Goal: Task Accomplishment & Management: Complete application form

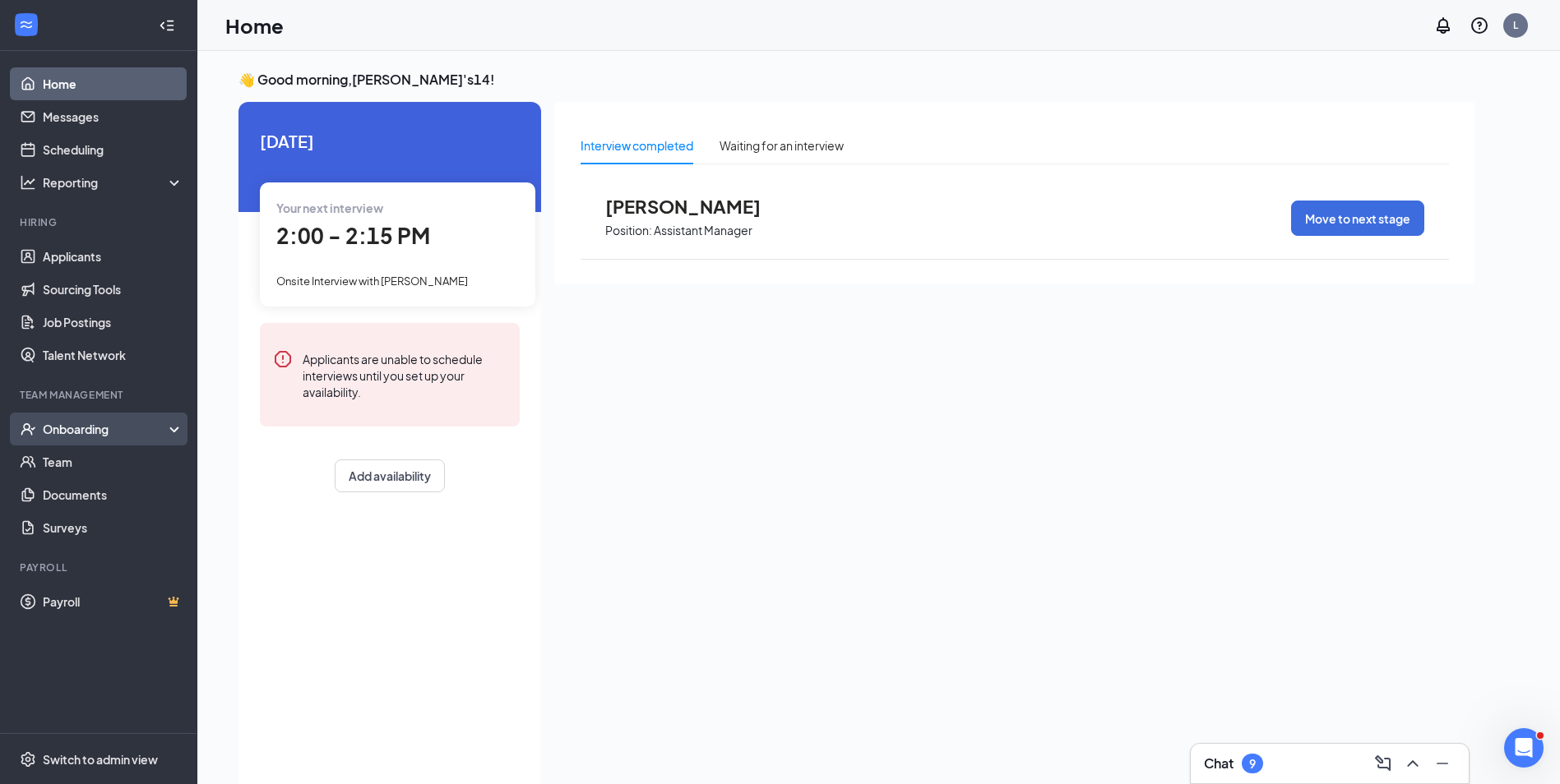
click at [126, 429] on div "Onboarding" at bounding box center [106, 429] width 127 height 17
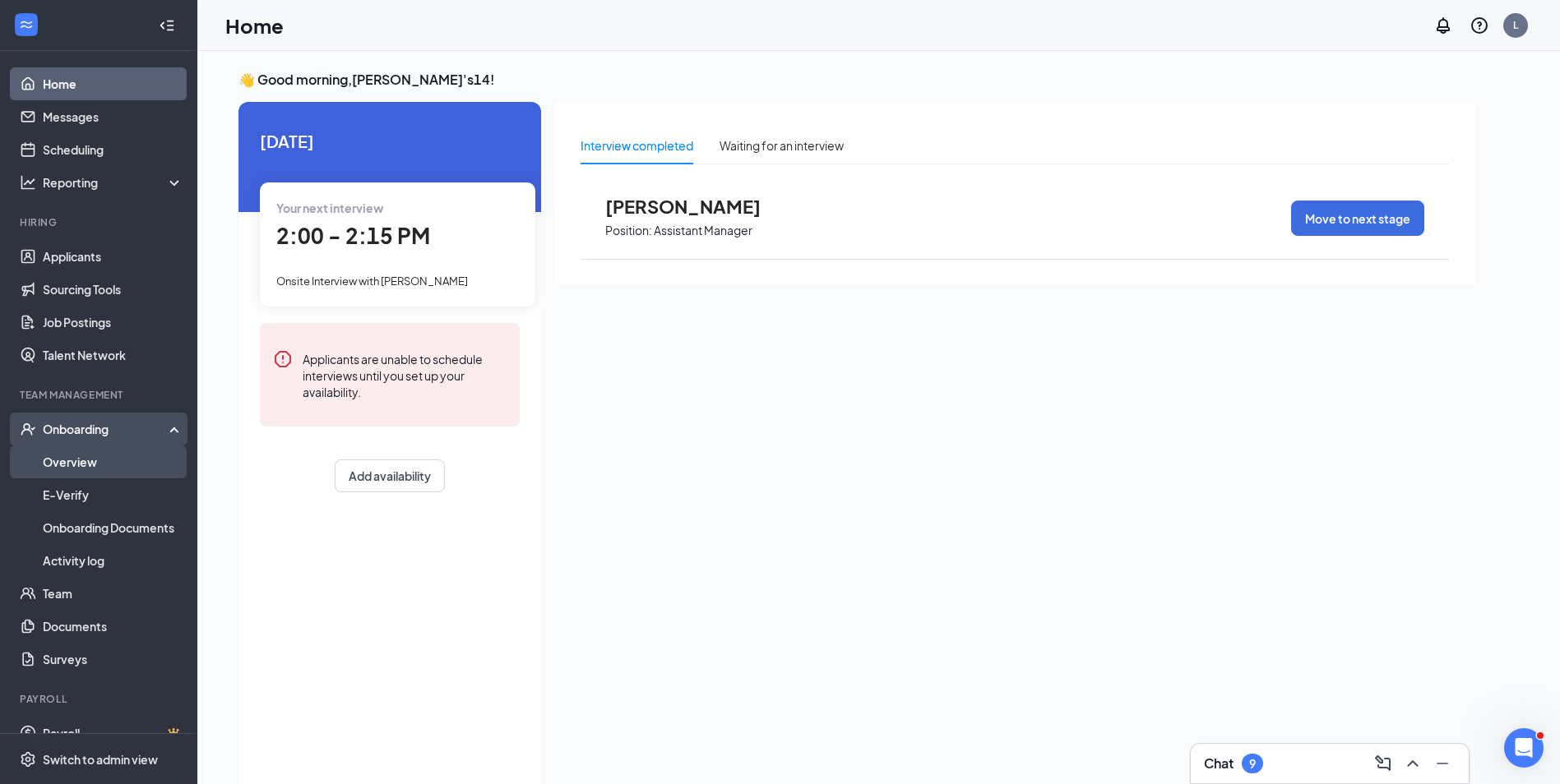
click at [106, 458] on link "Overview" at bounding box center [114, 462] width 141 height 33
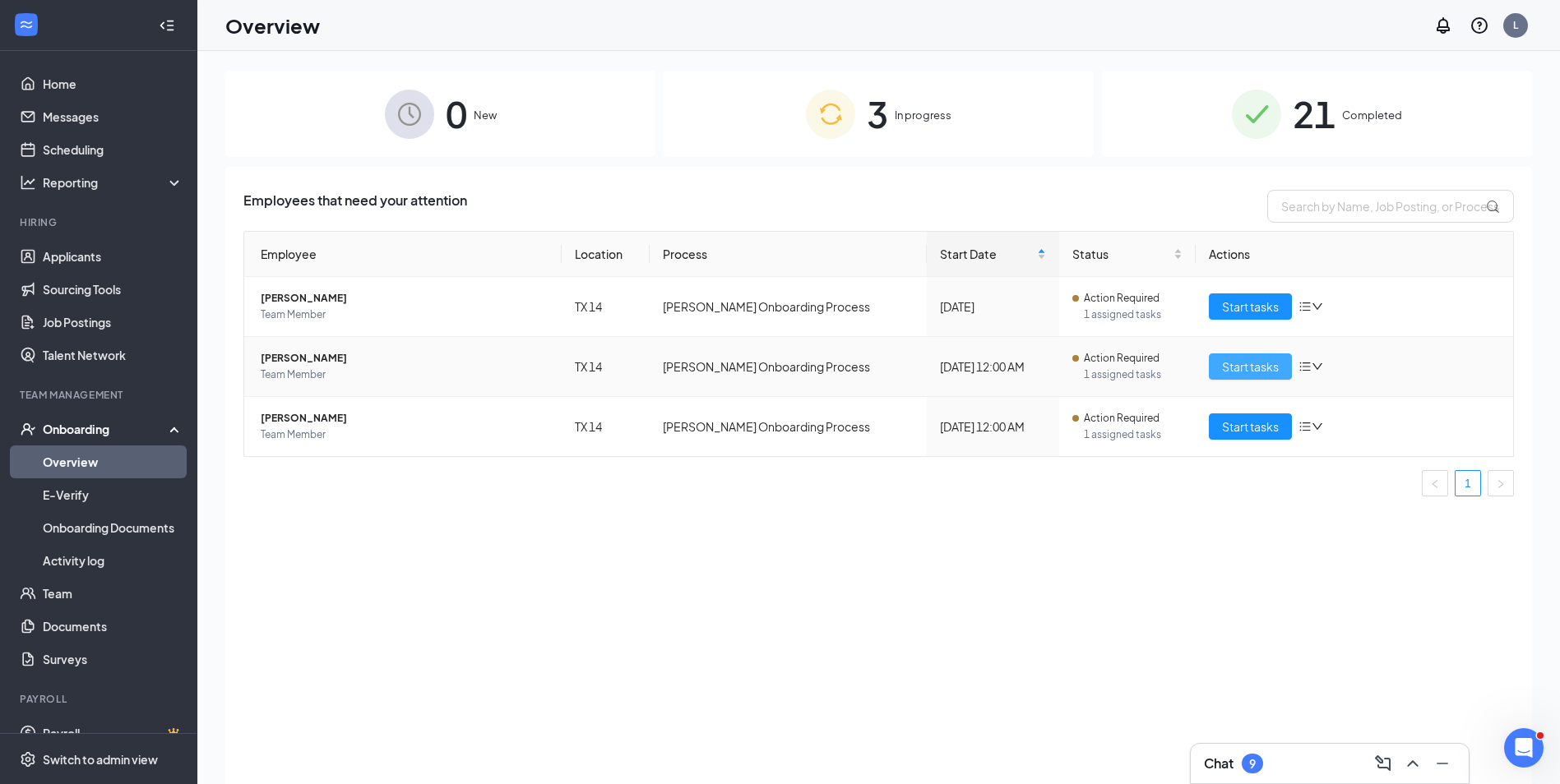
click at [1226, 361] on span "Start tasks" at bounding box center [1250, 366] width 56 height 18
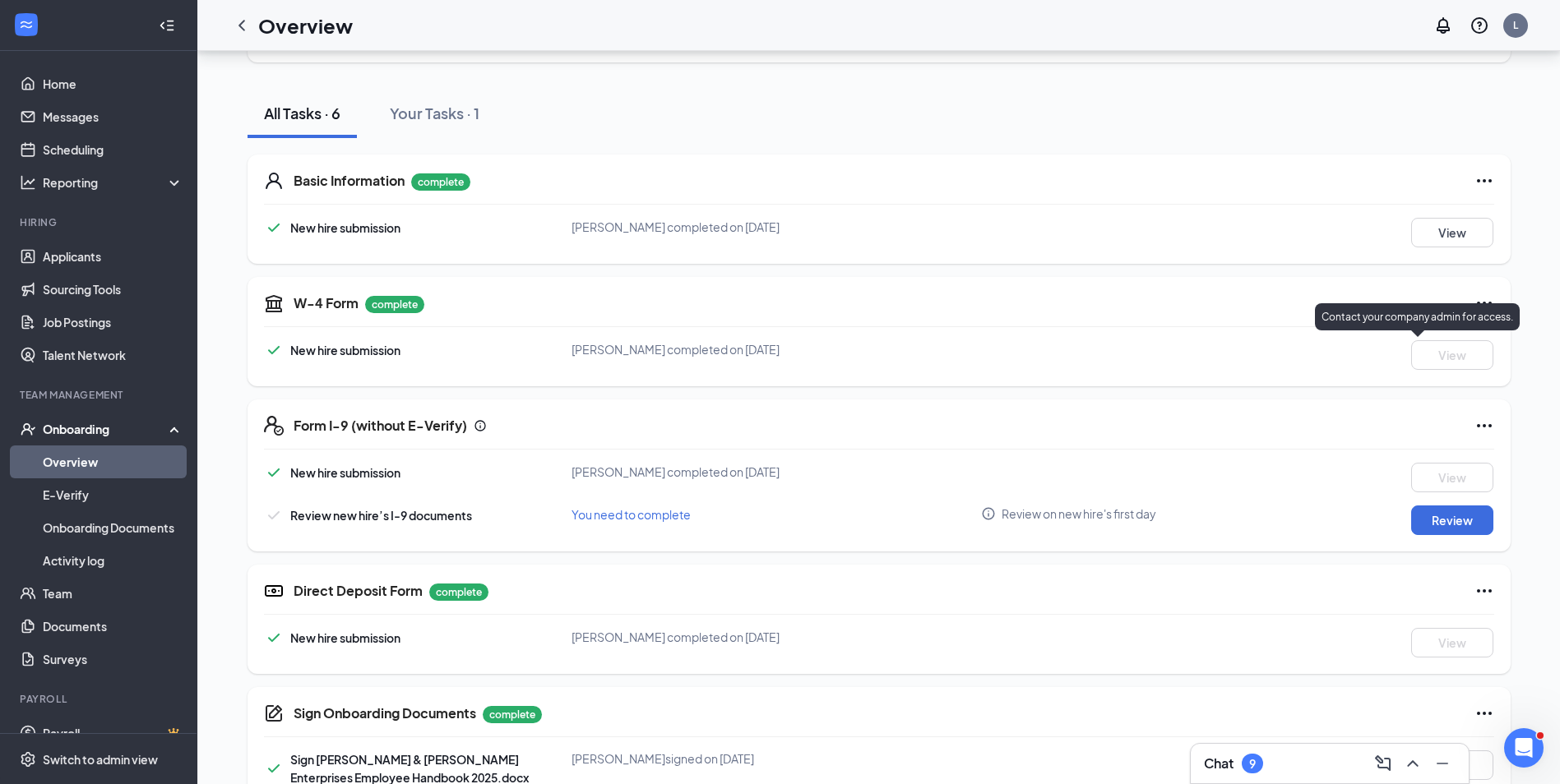
scroll to position [191, 0]
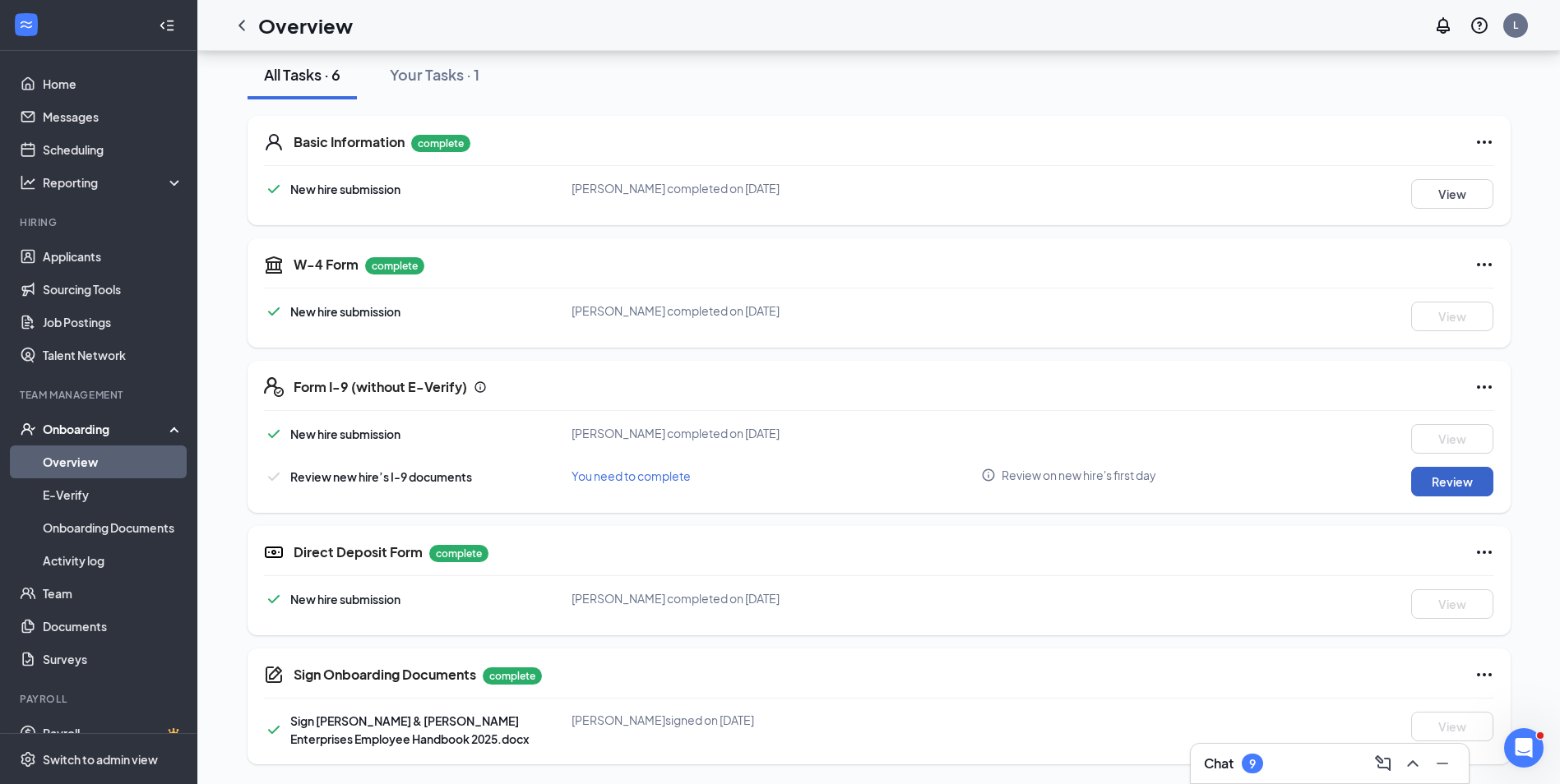
click at [1429, 480] on button "Review" at bounding box center [1453, 482] width 83 height 30
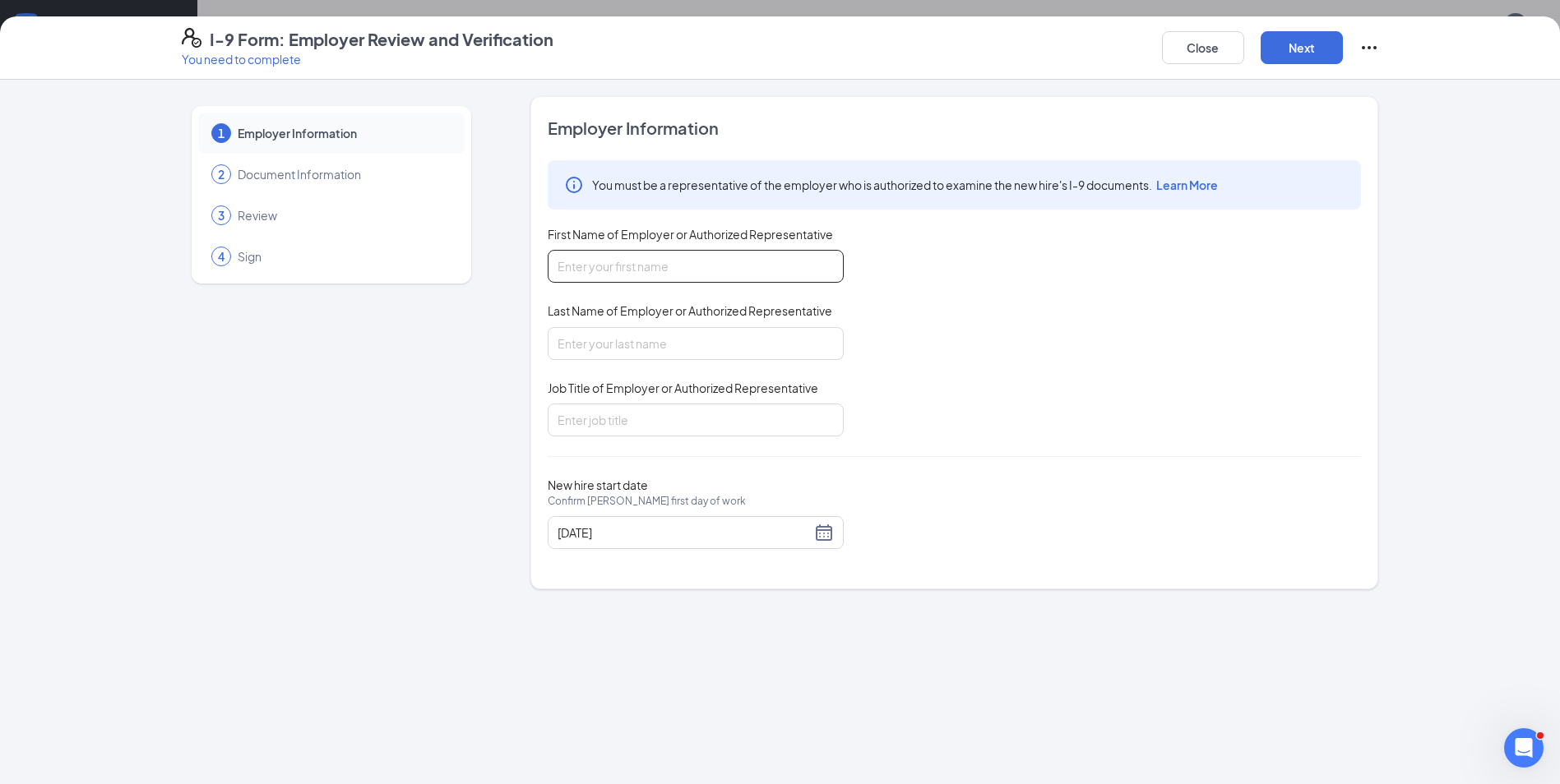
click at [660, 260] on input "First Name of Employer or Authorized Representative" at bounding box center [695, 266] width 296 height 33
type input "[PERSON_NAME]"
click at [638, 346] on input "Last Name of Employer or Authorized Representative" at bounding box center [695, 343] width 296 height 33
type input "[PERSON_NAME]"
click at [600, 421] on input "Job Title of Employer or Authorized Representative" at bounding box center [695, 420] width 296 height 33
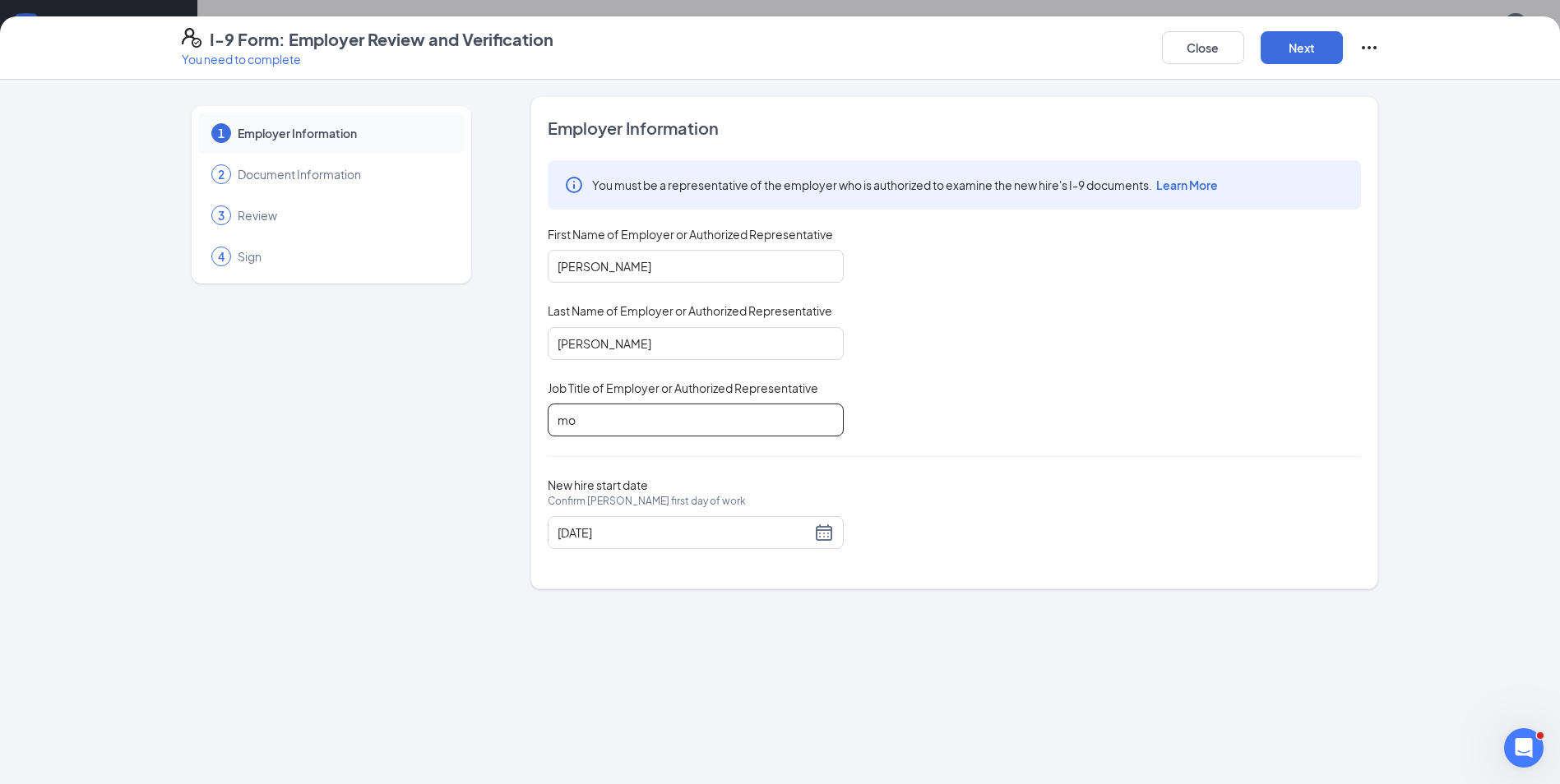
type input "m"
type input "OP"
click at [1309, 60] on button "Next" at bounding box center [1302, 47] width 83 height 33
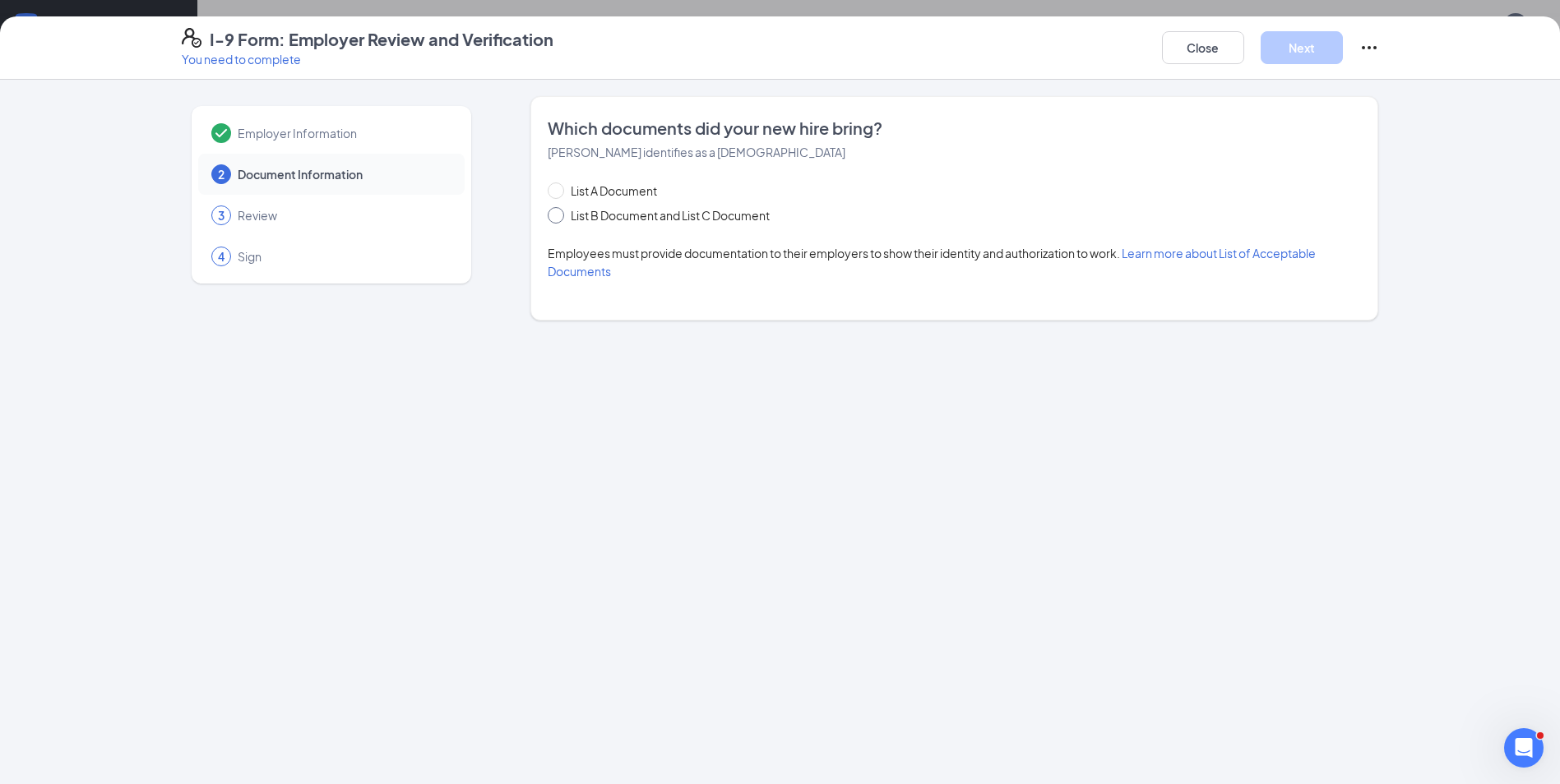
click at [557, 214] on input "List B Document and List C Document" at bounding box center [553, 213] width 11 height 11
radio input "true"
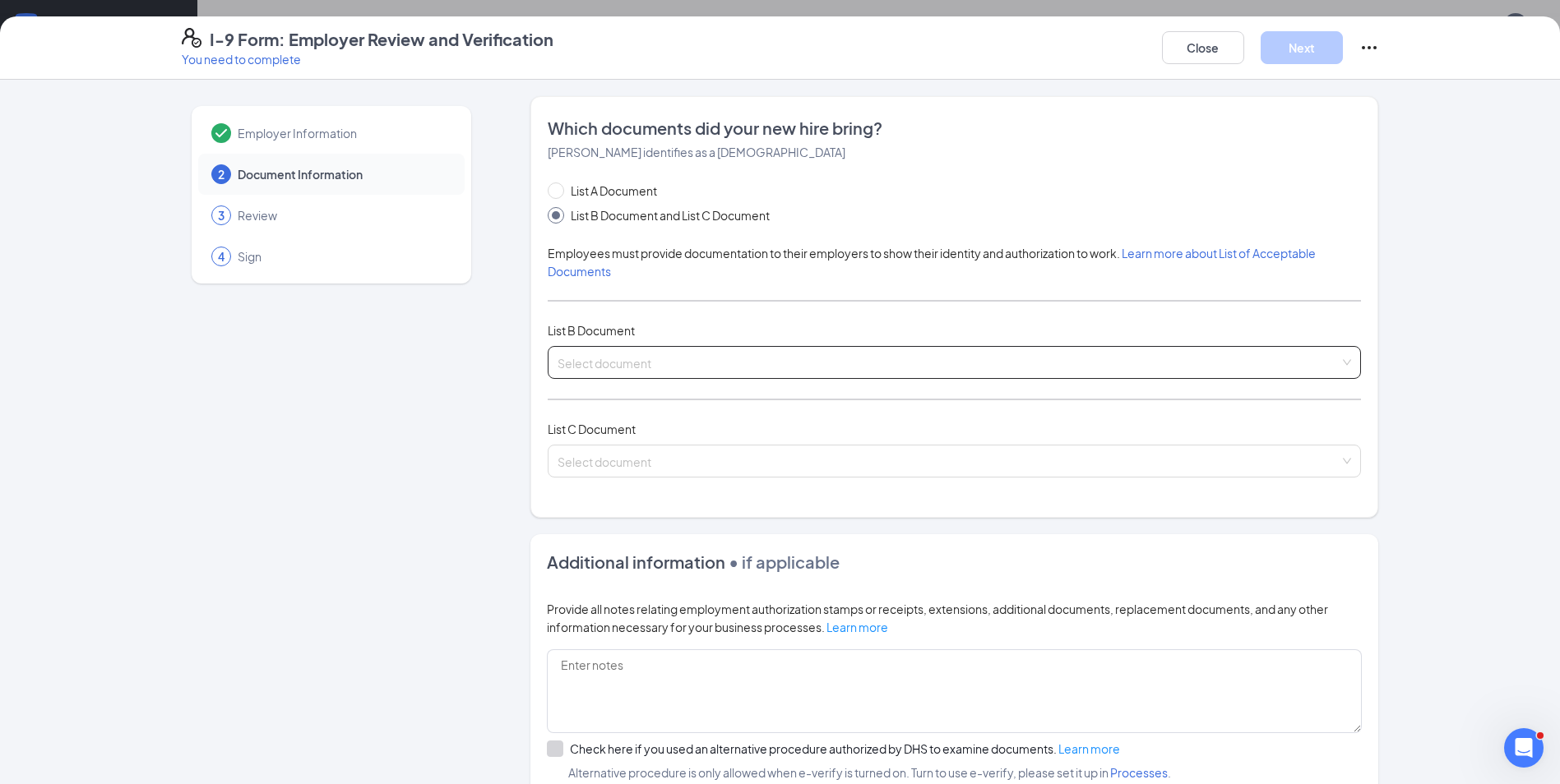
click at [621, 364] on input "search" at bounding box center [949, 360] width 782 height 24
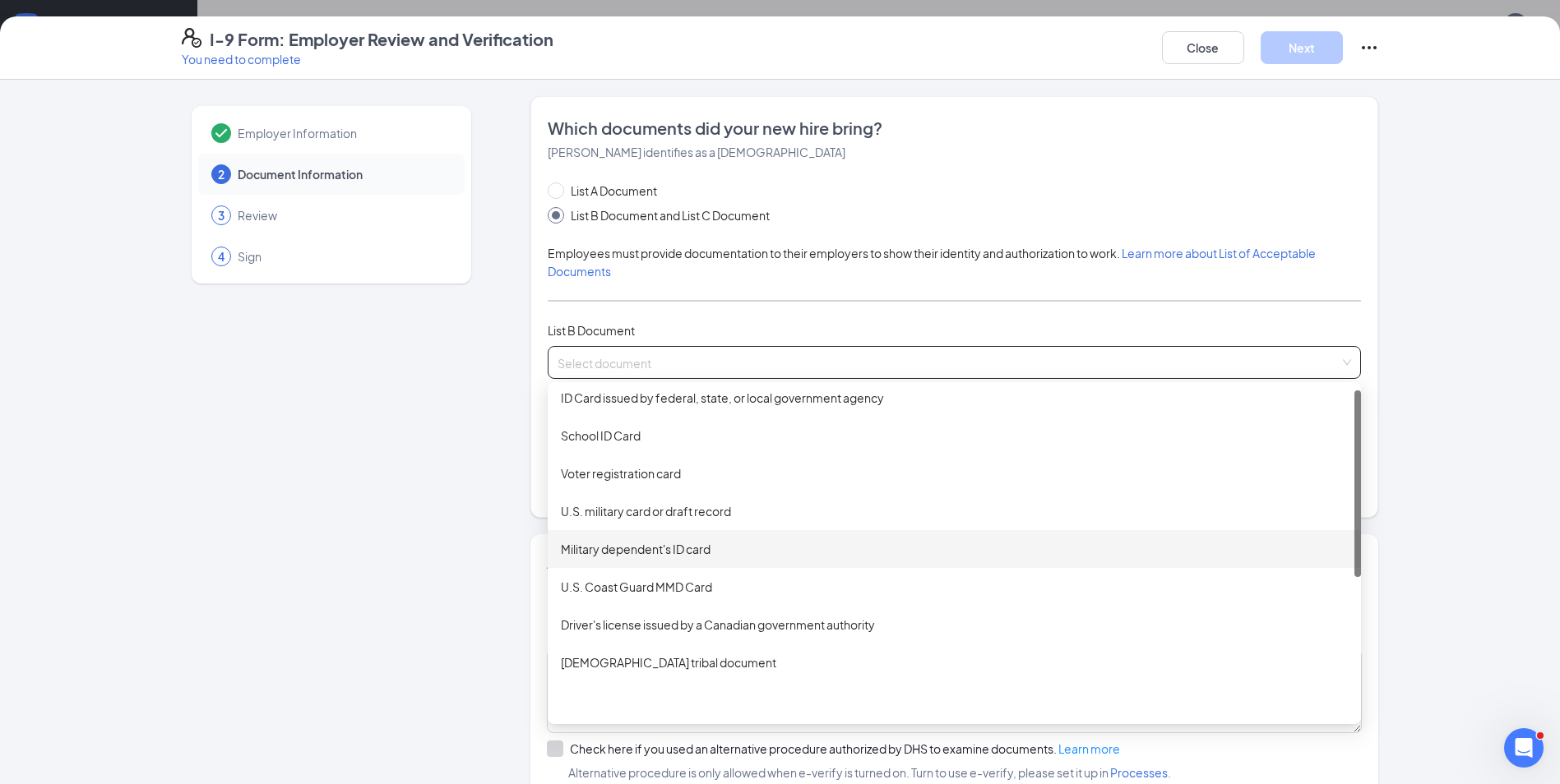
scroll to position [4, 0]
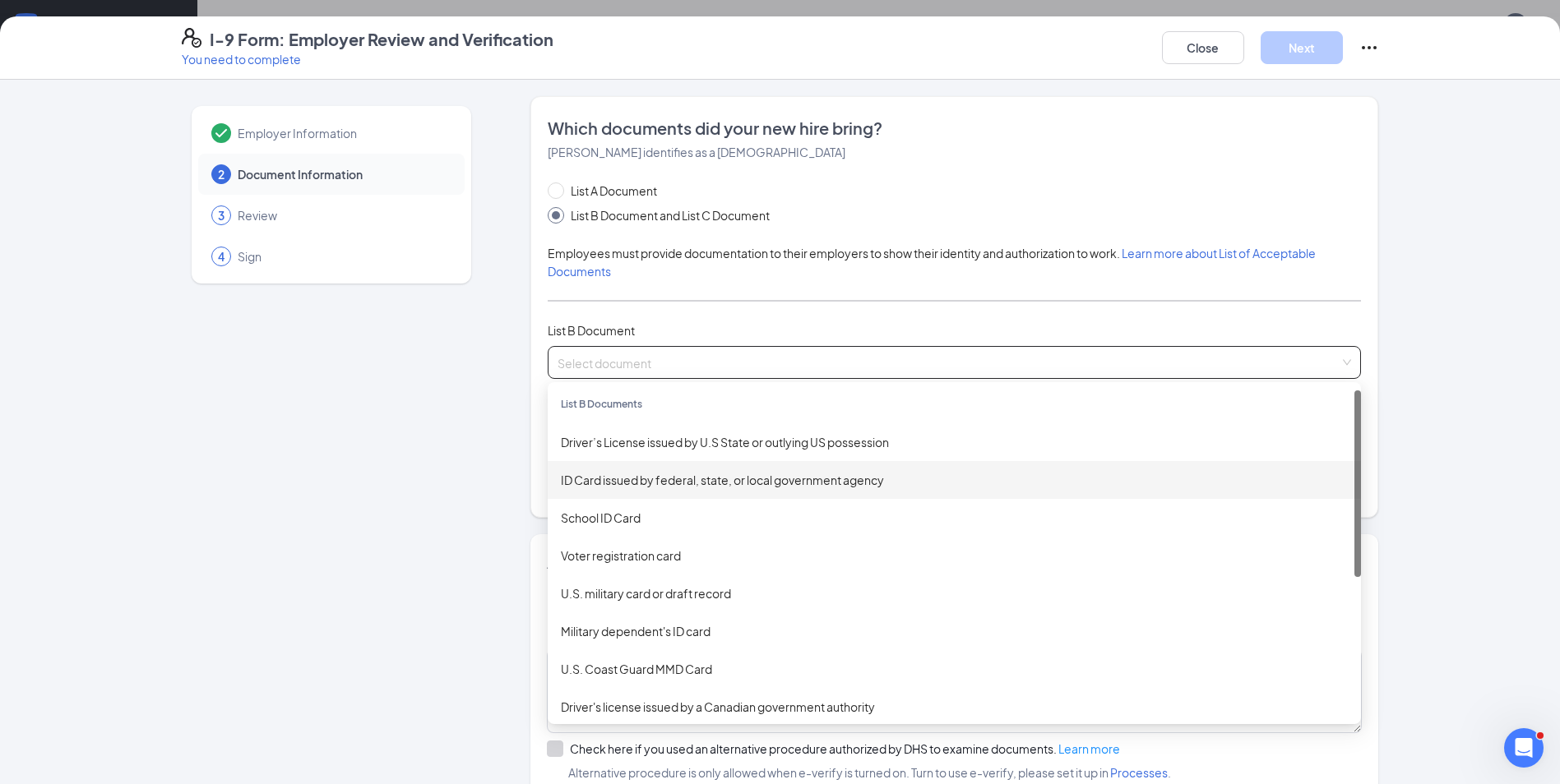
click at [775, 486] on div "ID Card issued by federal, state, or local government agency" at bounding box center [954, 480] width 787 height 18
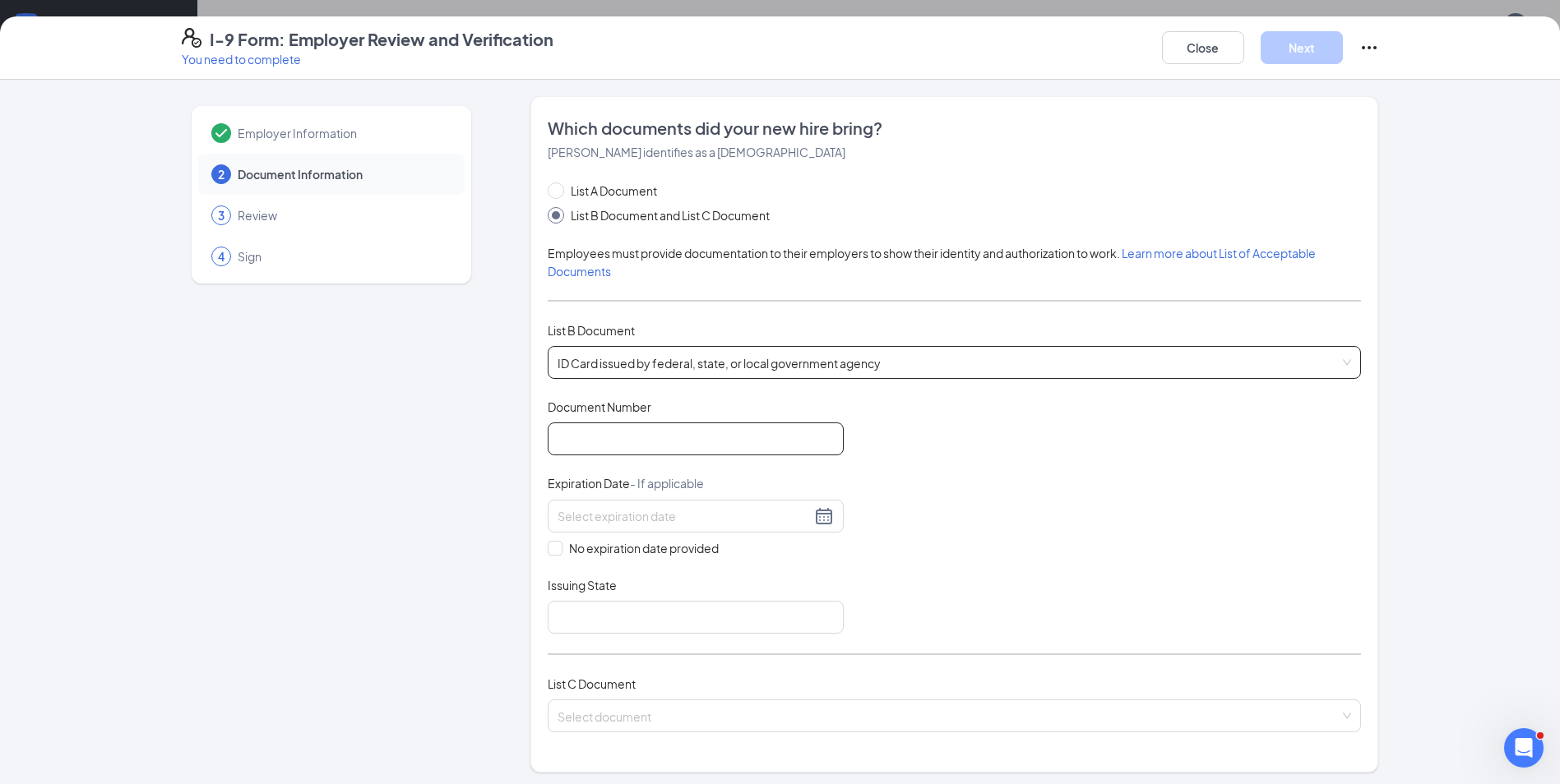
click at [585, 446] on input "Document Number" at bounding box center [695, 438] width 296 height 33
type input "[PHONE_NUMBER]"
click at [559, 515] on input at bounding box center [685, 515] width 254 height 18
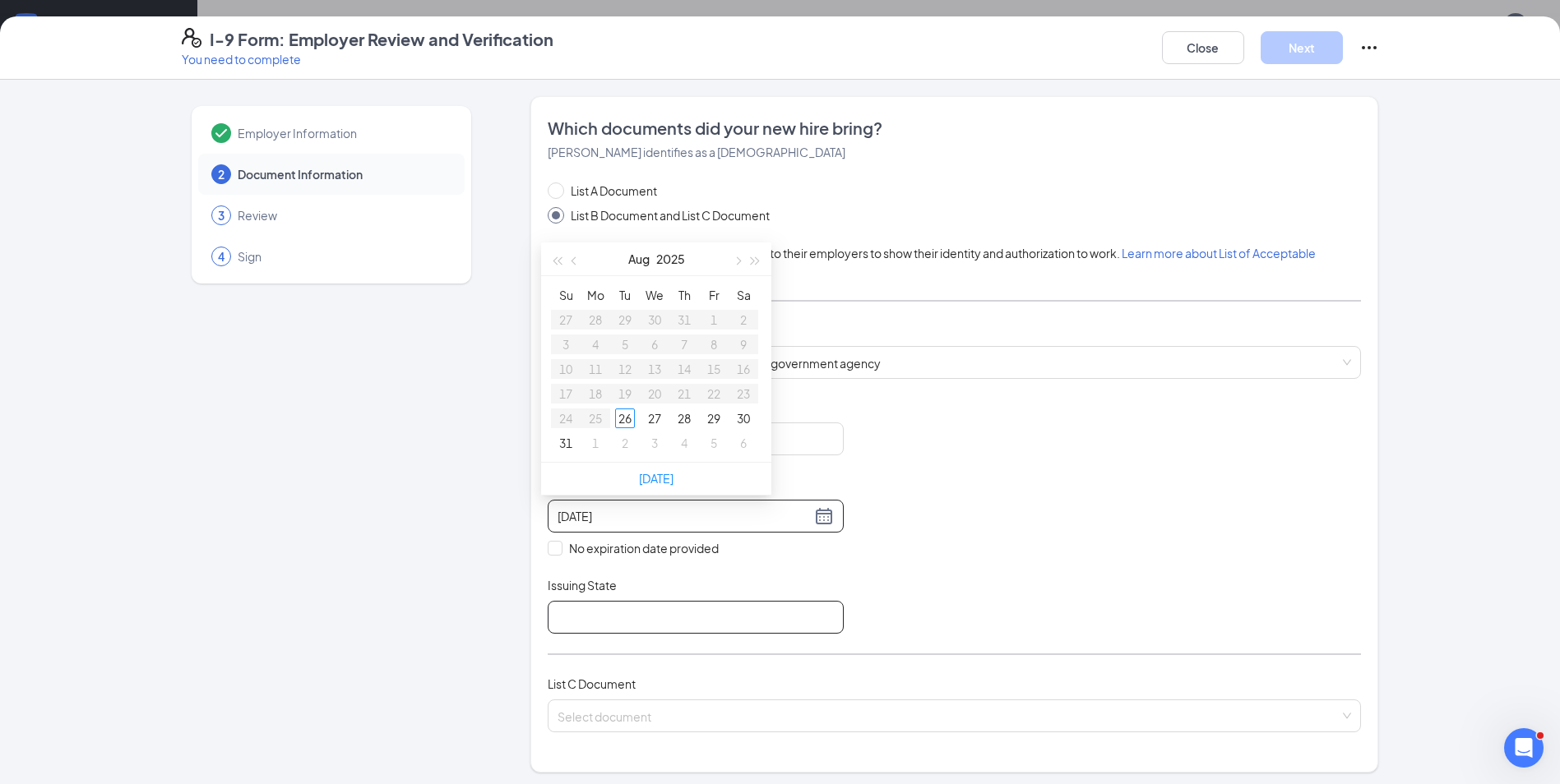
type input "[DATE]"
click at [580, 627] on input "Issuing State" at bounding box center [695, 617] width 296 height 33
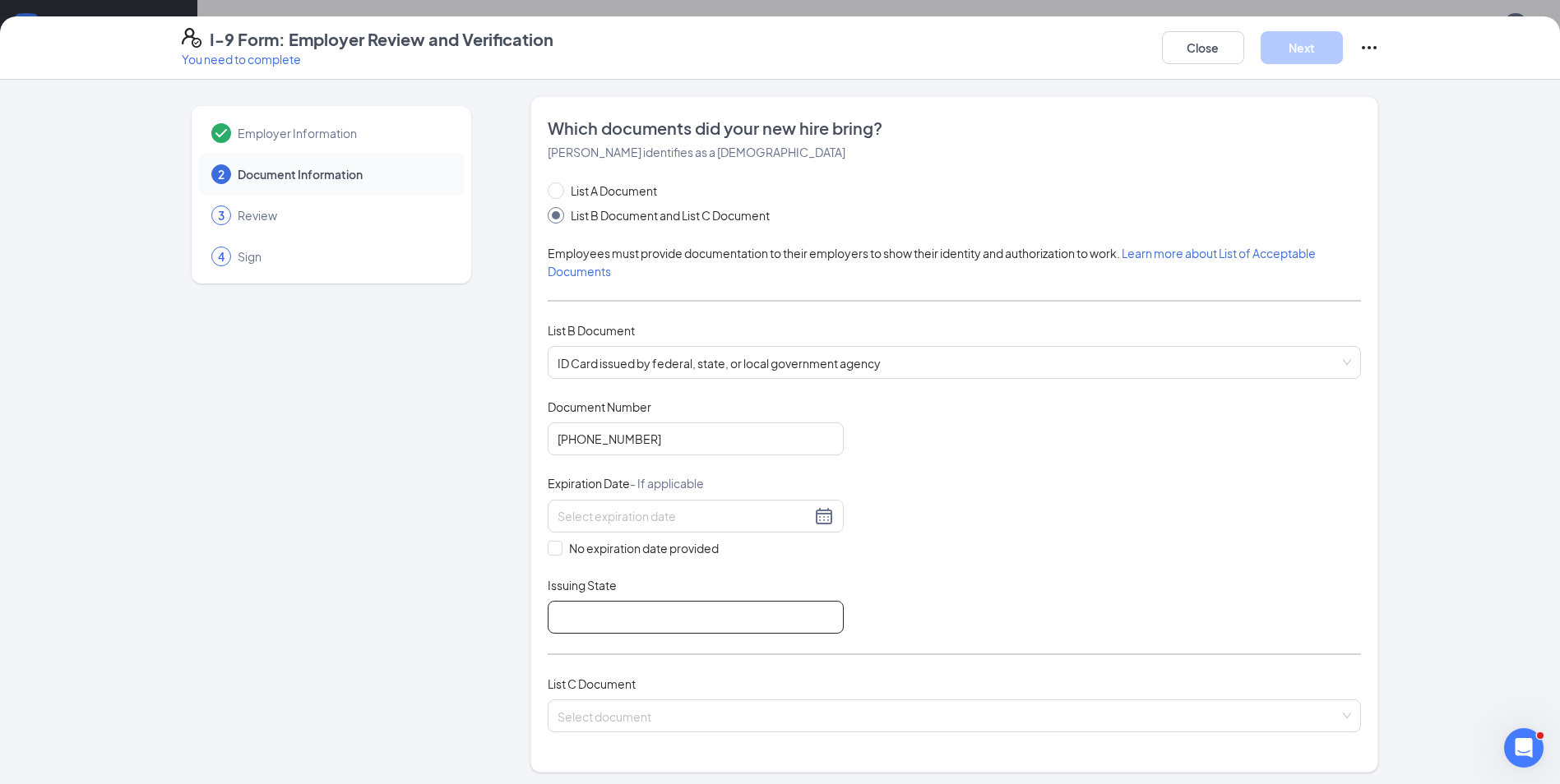
type input "[GEOGRAPHIC_DATA]"
click at [575, 512] on input at bounding box center [685, 515] width 254 height 18
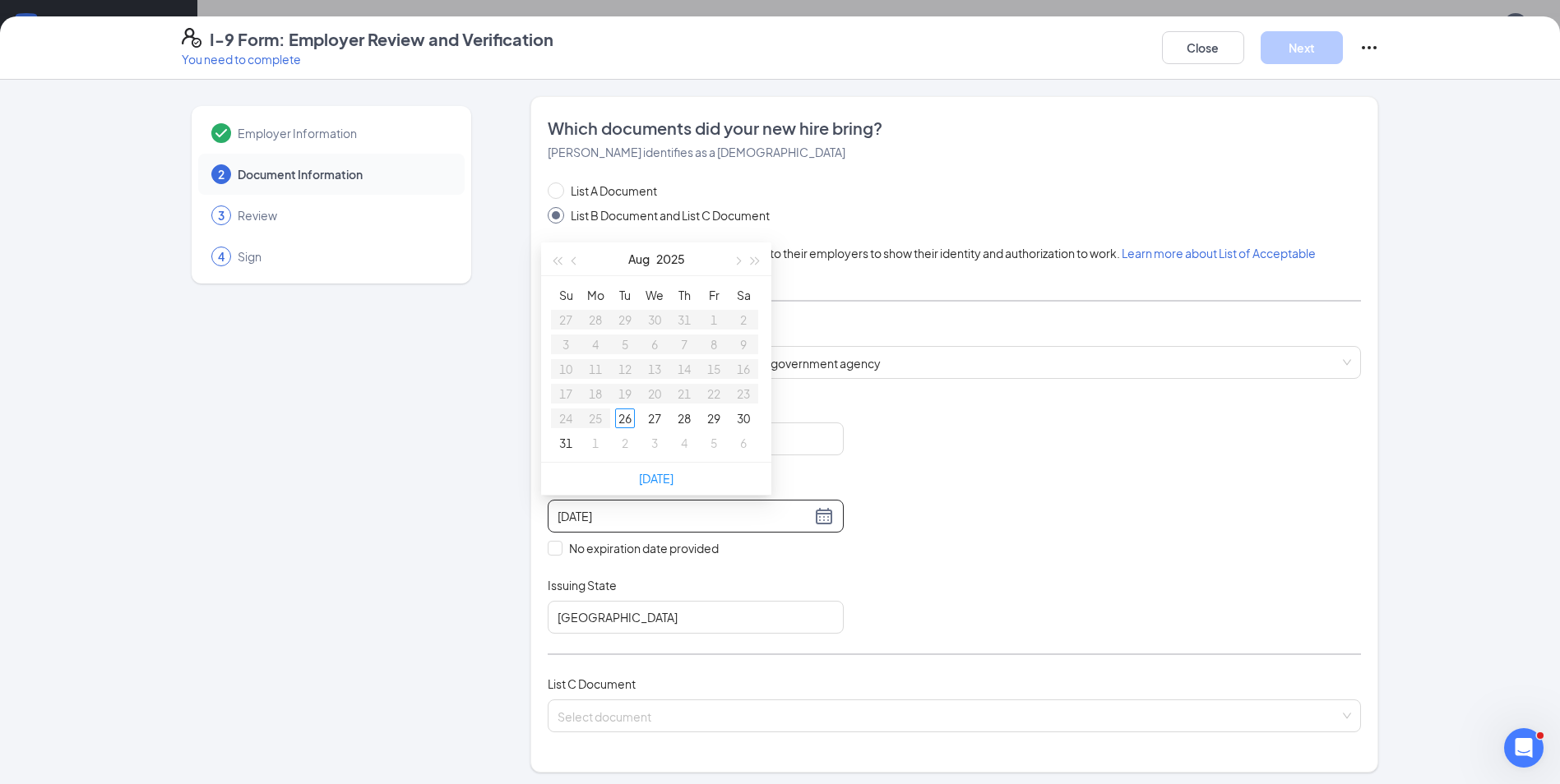
click at [619, 515] on input "[DATE]" at bounding box center [685, 515] width 254 height 18
click at [587, 514] on input "[DATE]" at bounding box center [685, 515] width 254 height 18
type input "[DATE]"
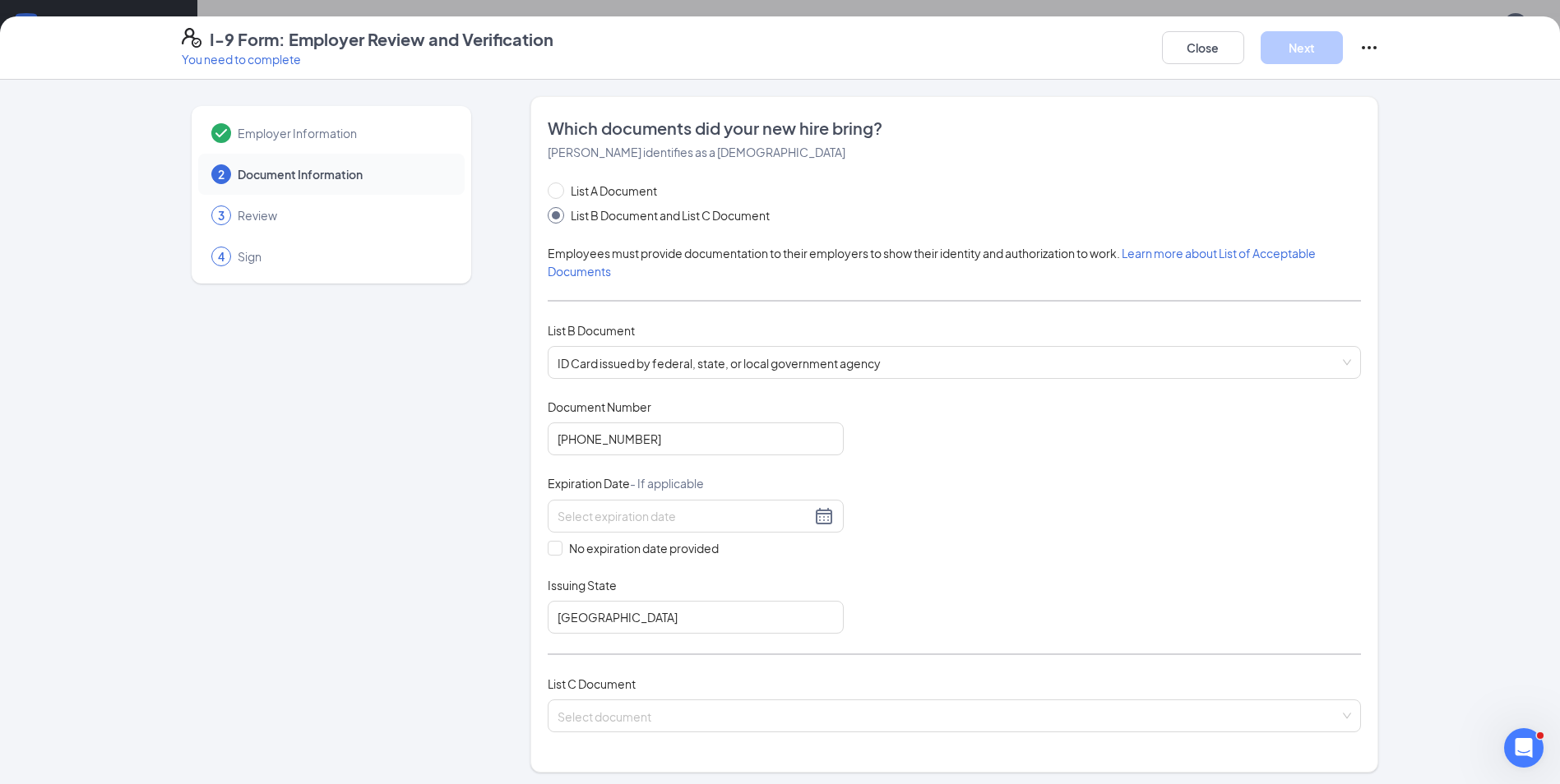
click at [640, 572] on div "Document Title ID Card issued by federal, state, or local government agency Doc…" at bounding box center [954, 516] width 813 height 235
click at [821, 513] on div at bounding box center [696, 515] width 276 height 20
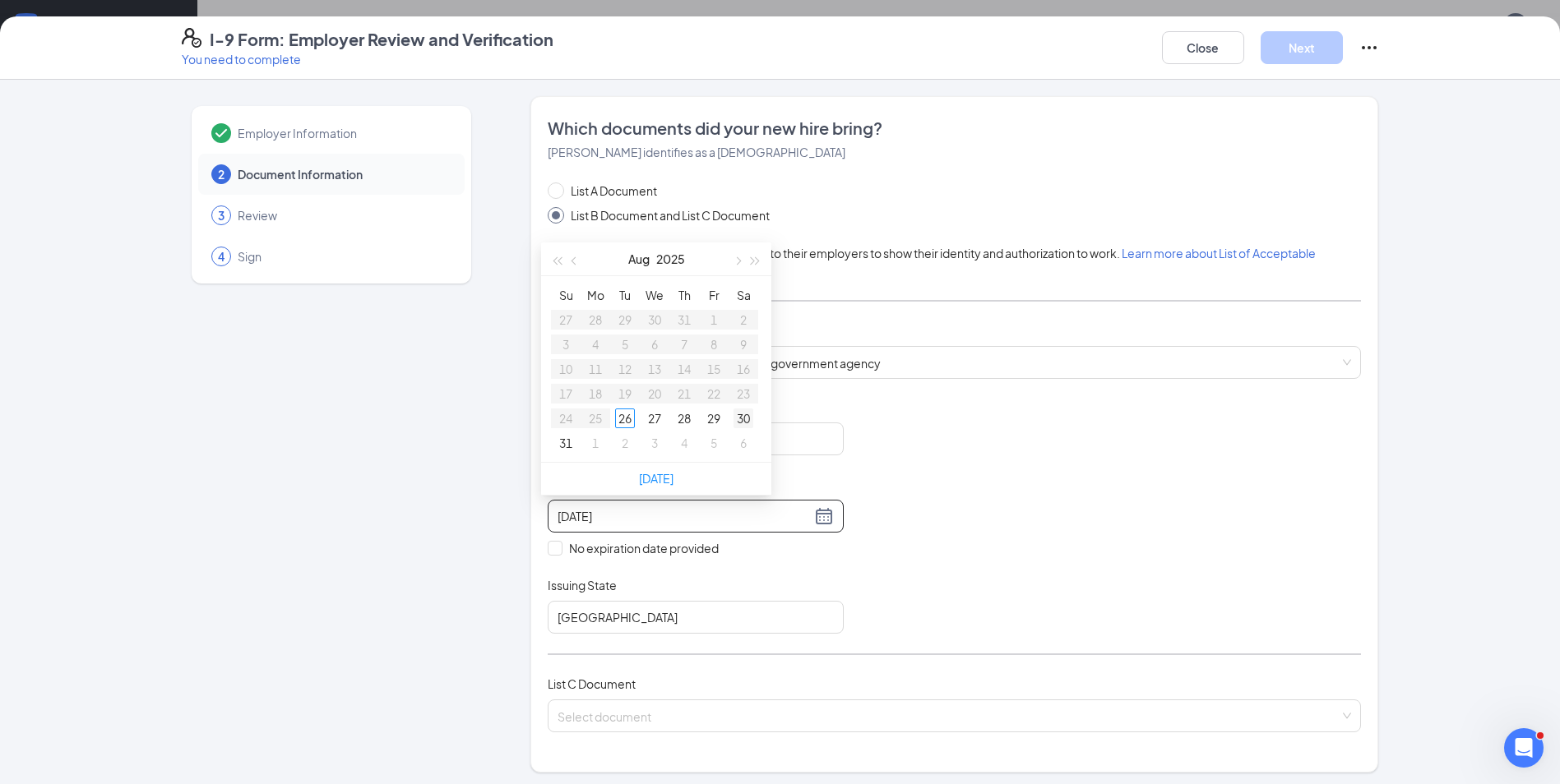
type input "[DATE]"
click at [743, 258] on button "button" at bounding box center [736, 258] width 18 height 33
click at [754, 258] on span "button" at bounding box center [755, 261] width 8 height 8
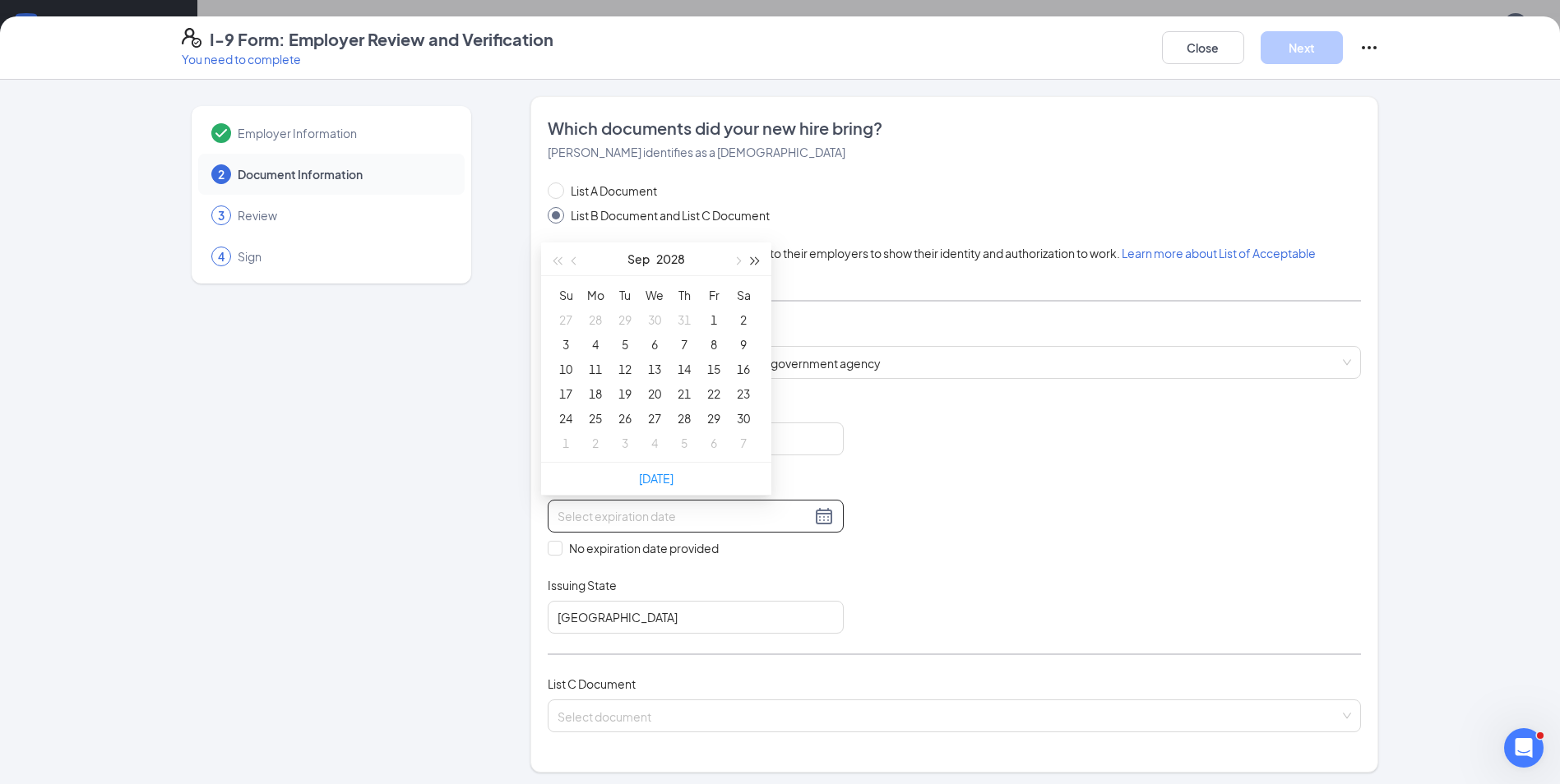
click at [754, 258] on span "button" at bounding box center [755, 261] width 8 height 8
click at [578, 264] on button "button" at bounding box center [574, 258] width 18 height 33
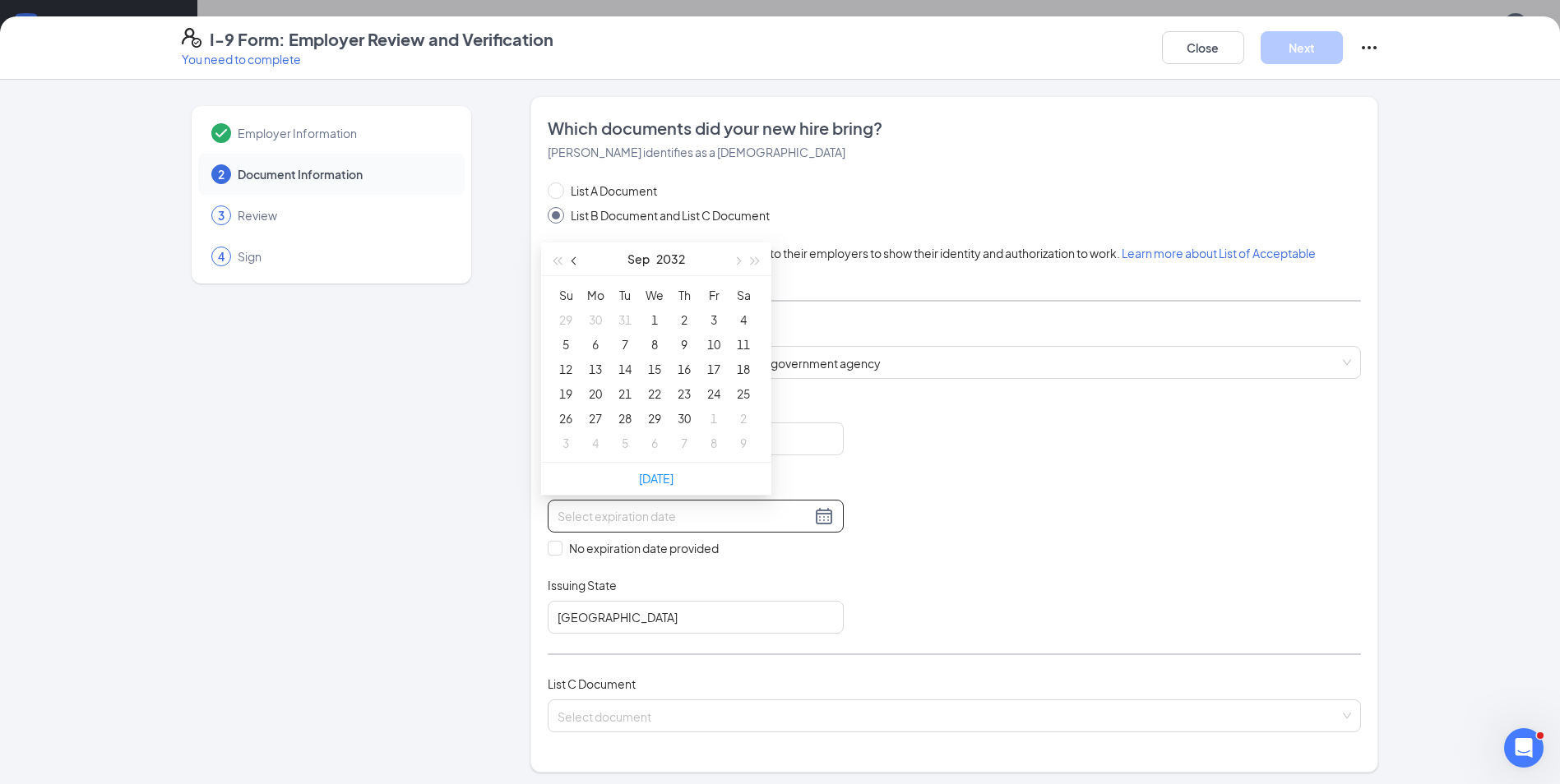
click at [578, 264] on button "button" at bounding box center [574, 258] width 18 height 33
type input "[DATE]"
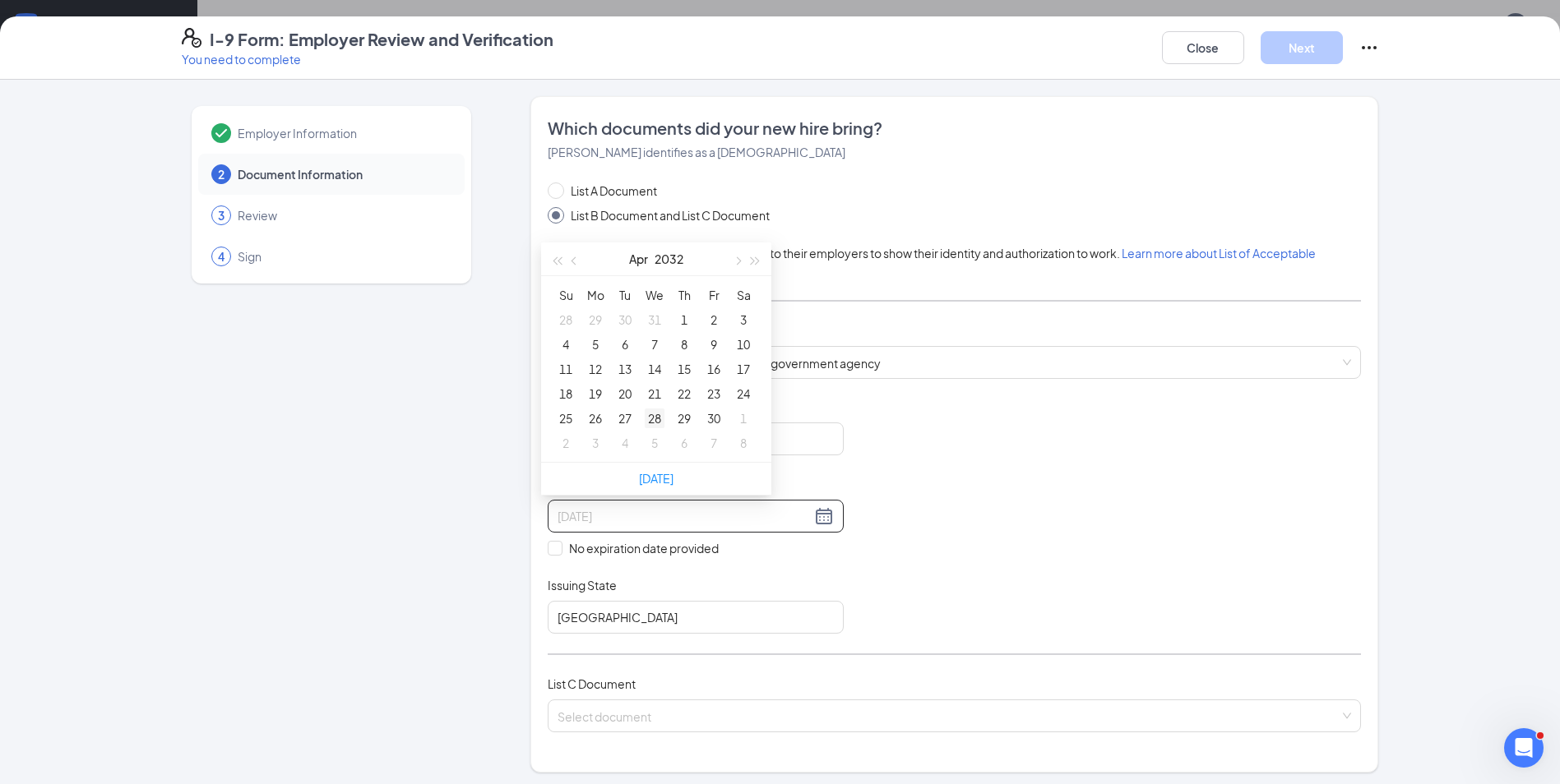
click at [655, 420] on div "28" at bounding box center [654, 418] width 20 height 20
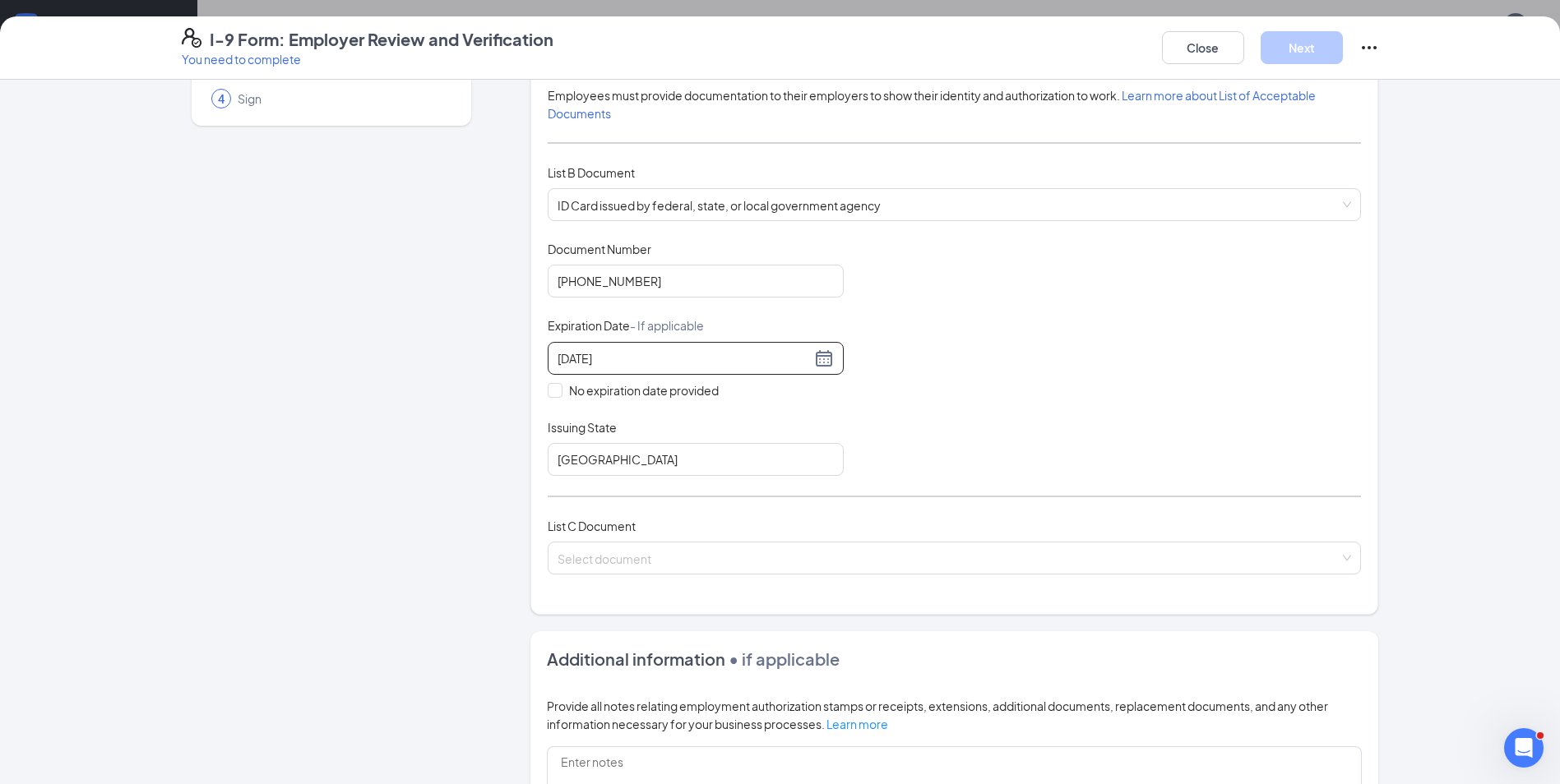
scroll to position [164, 0]
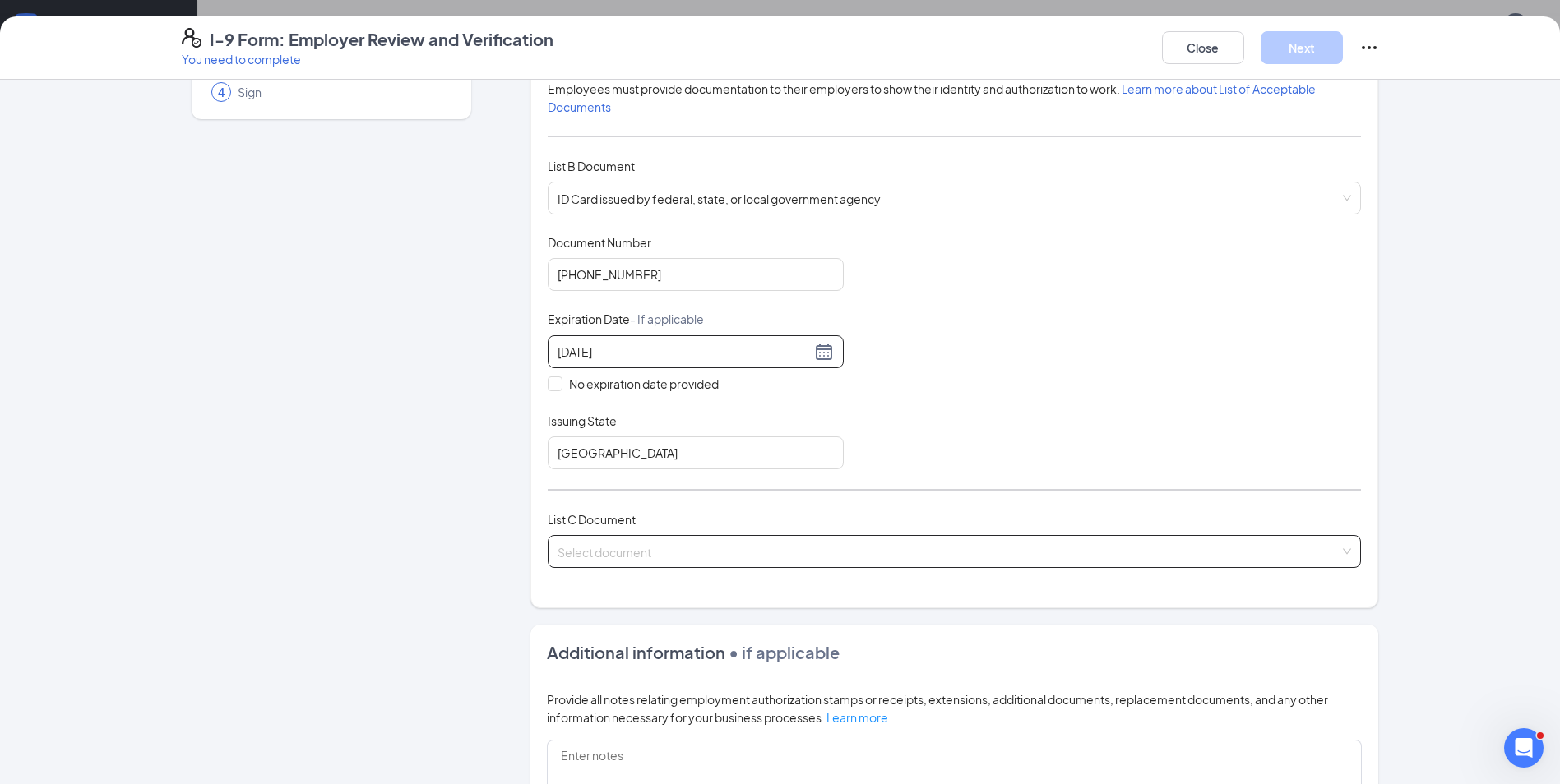
click at [608, 549] on input "search" at bounding box center [949, 548] width 782 height 24
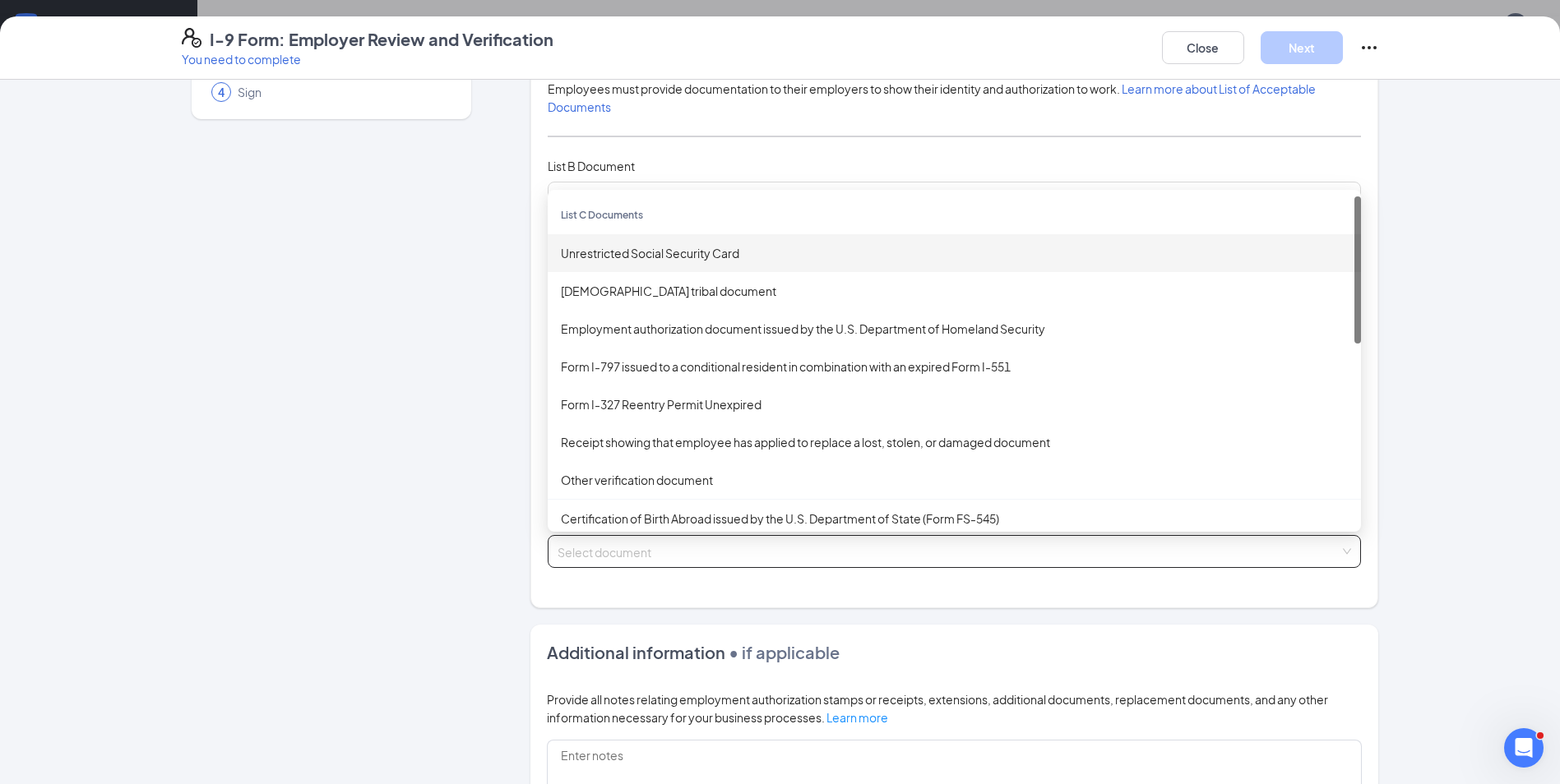
click at [626, 255] on div "Unrestricted Social Security Card" at bounding box center [954, 253] width 787 height 18
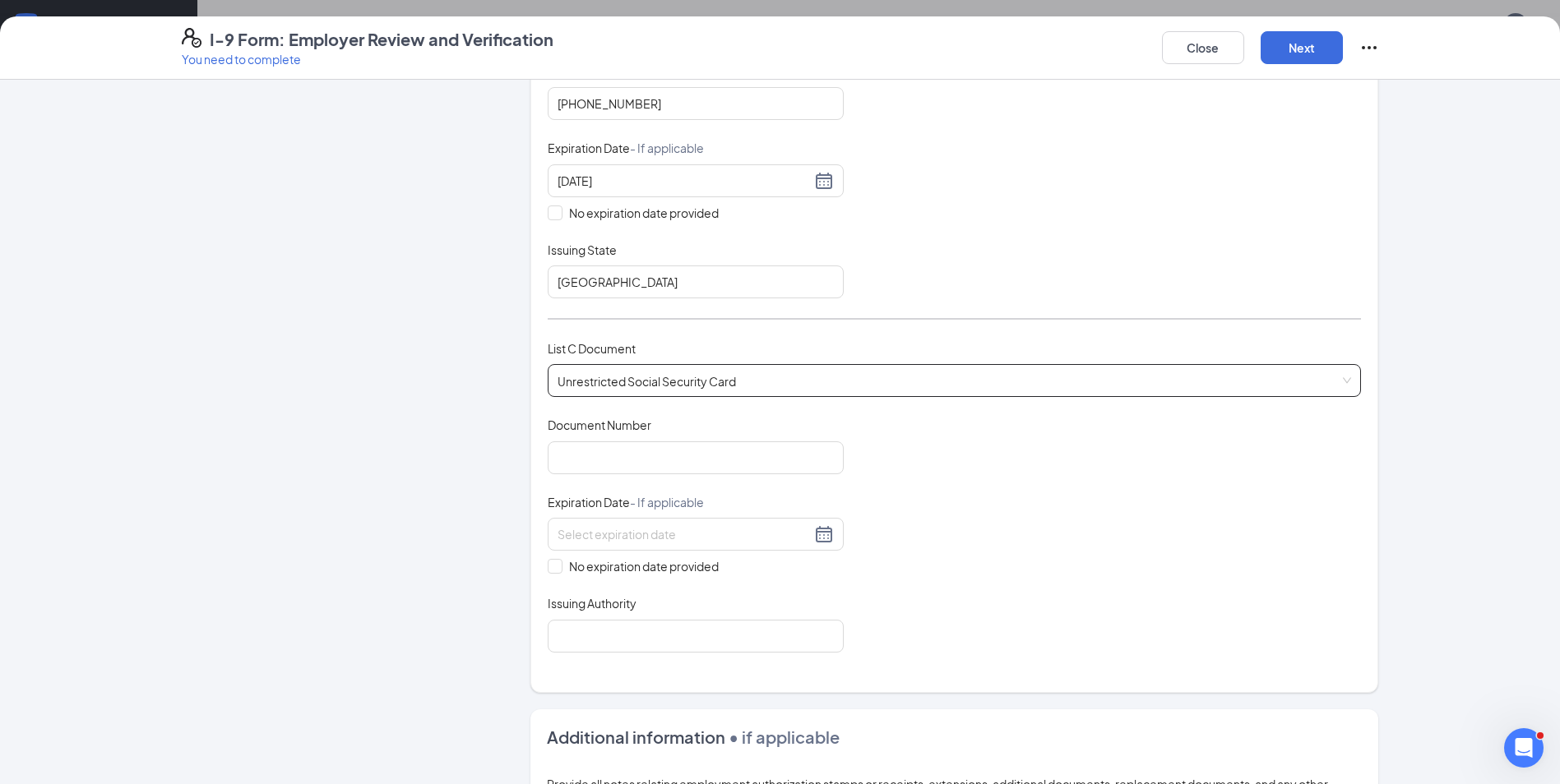
scroll to position [411, 0]
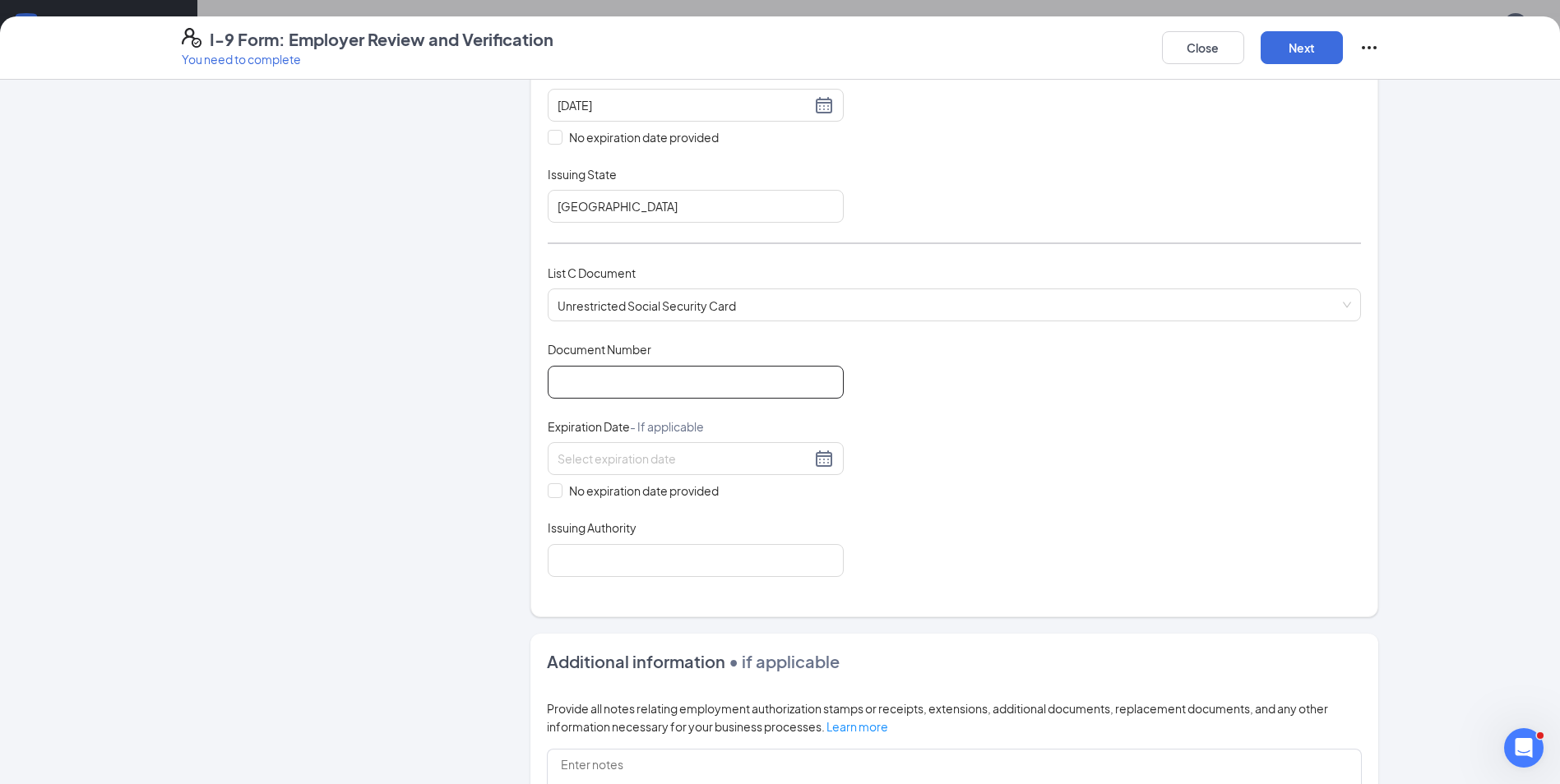
click at [580, 381] on input "Document Number" at bounding box center [695, 382] width 296 height 33
type input "678941264"
click at [548, 492] on input "No expiration date provided" at bounding box center [553, 489] width 11 height 11
checkbox input "true"
click at [564, 563] on input "Issuing Authority" at bounding box center [695, 562] width 296 height 33
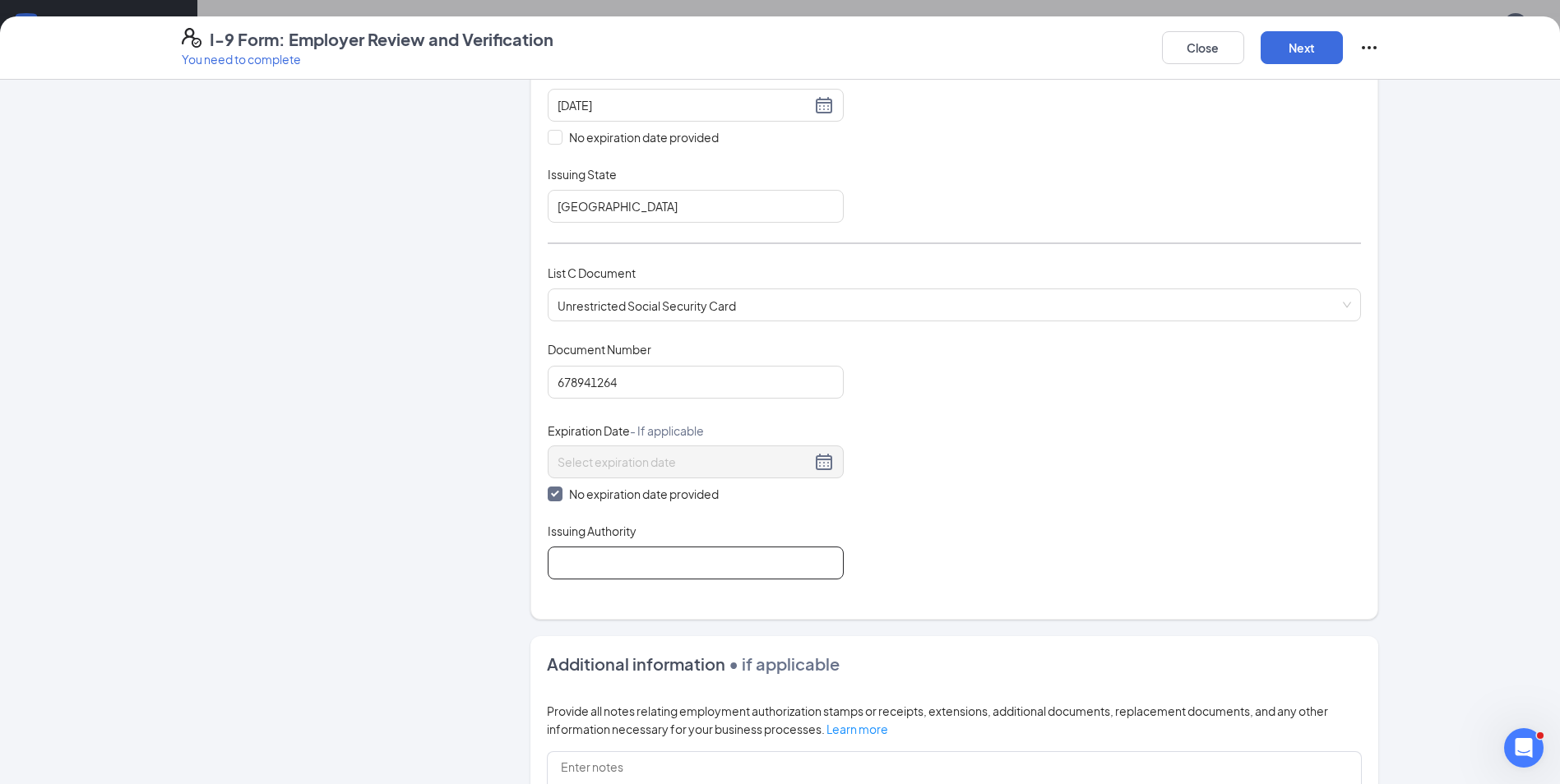
type input "[GEOGRAPHIC_DATA]"
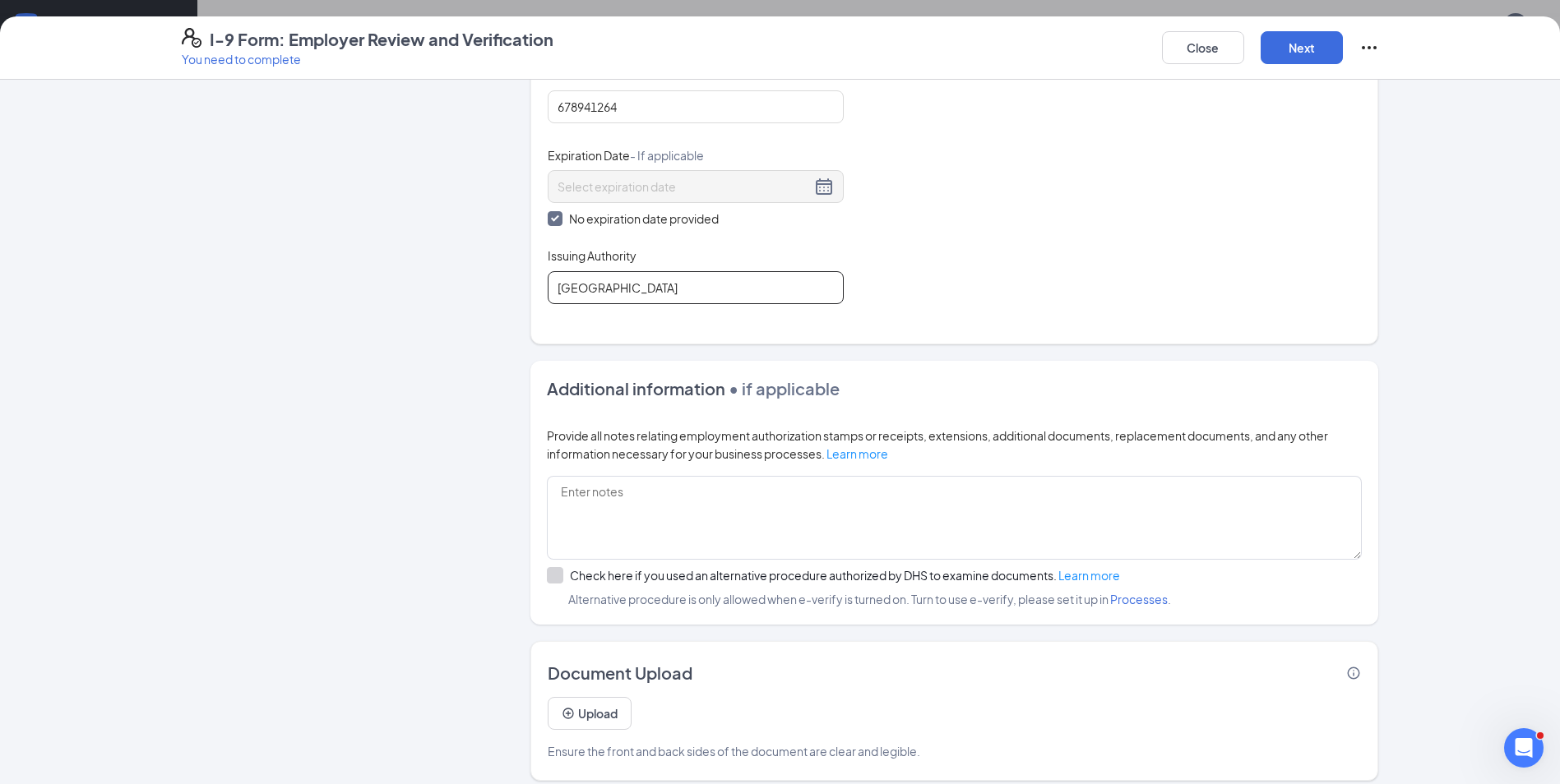
scroll to position [699, 0]
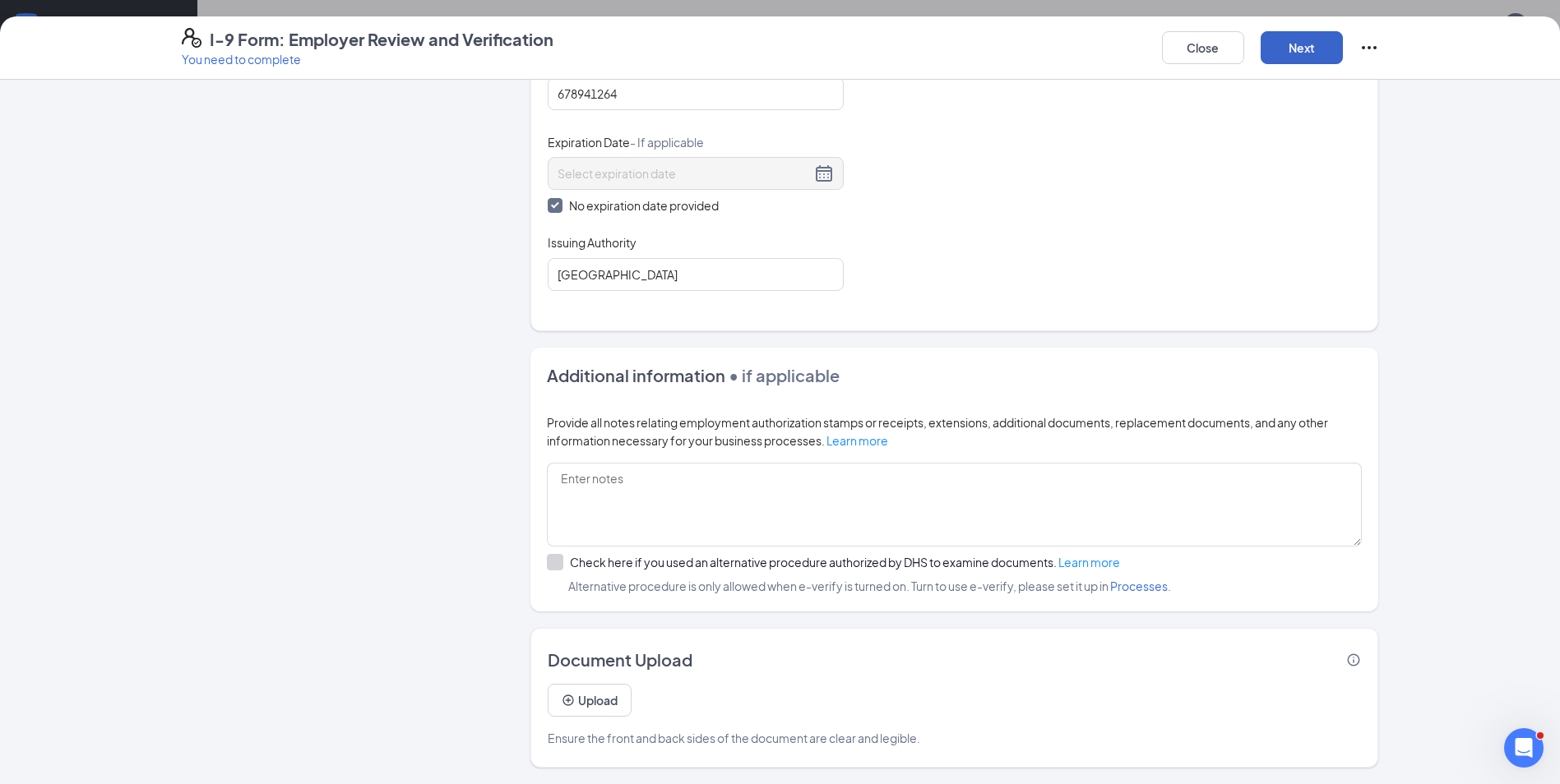
drag, startPoint x: 1292, startPoint y: 36, endPoint x: 1290, endPoint y: 46, distance: 10.2
click at [1292, 37] on button "Next" at bounding box center [1302, 47] width 83 height 33
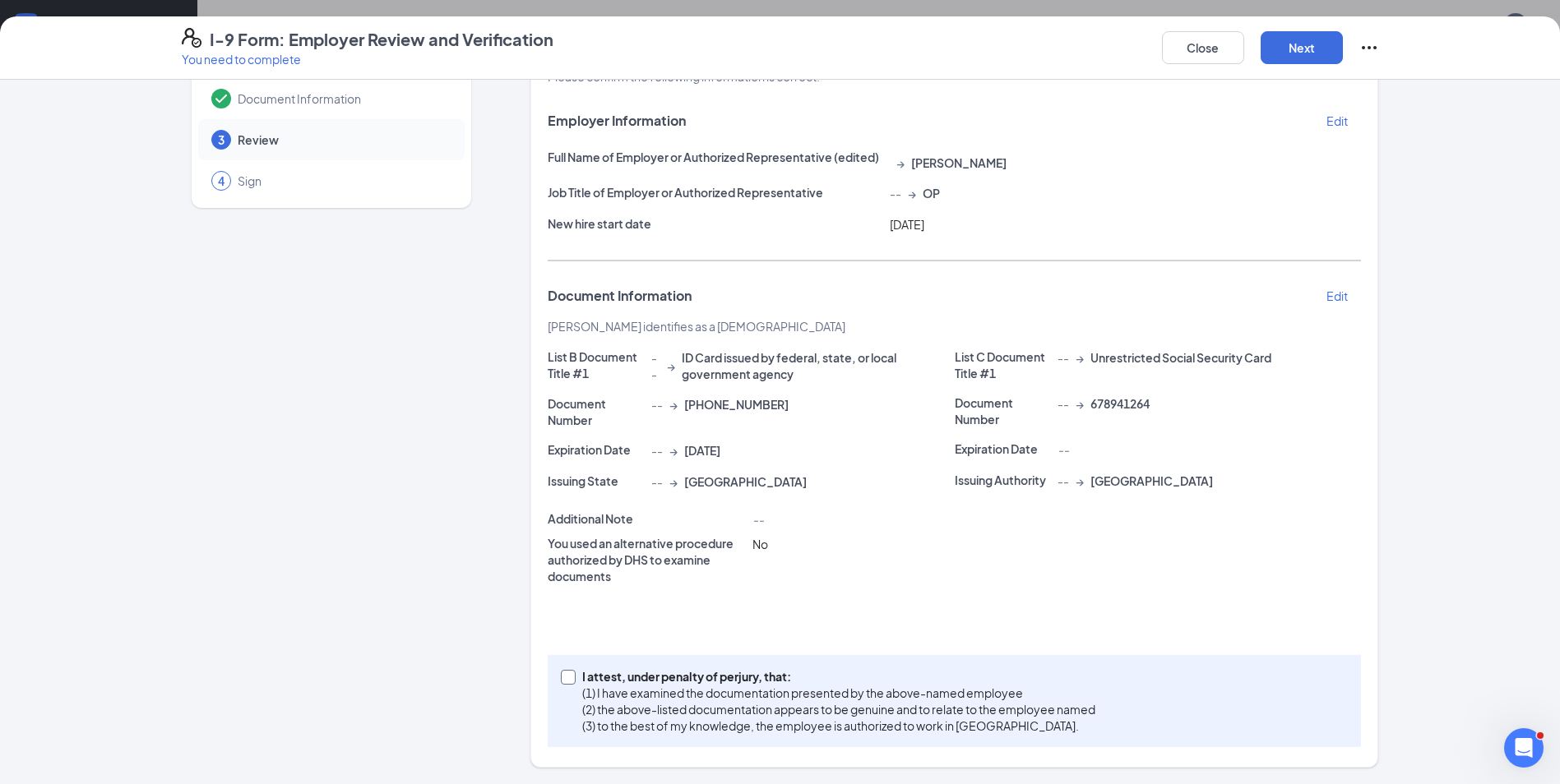
click at [561, 685] on label "I attest, under penalty of [PERSON_NAME], that: (1) I have examined the documen…" at bounding box center [831, 701] width 541 height 66
click at [561, 682] on input "I attest, under penalty of [PERSON_NAME], that: (1) I have examined the documen…" at bounding box center [566, 676] width 11 height 11
checkbox input "true"
click at [1310, 55] on button "Next" at bounding box center [1302, 47] width 83 height 33
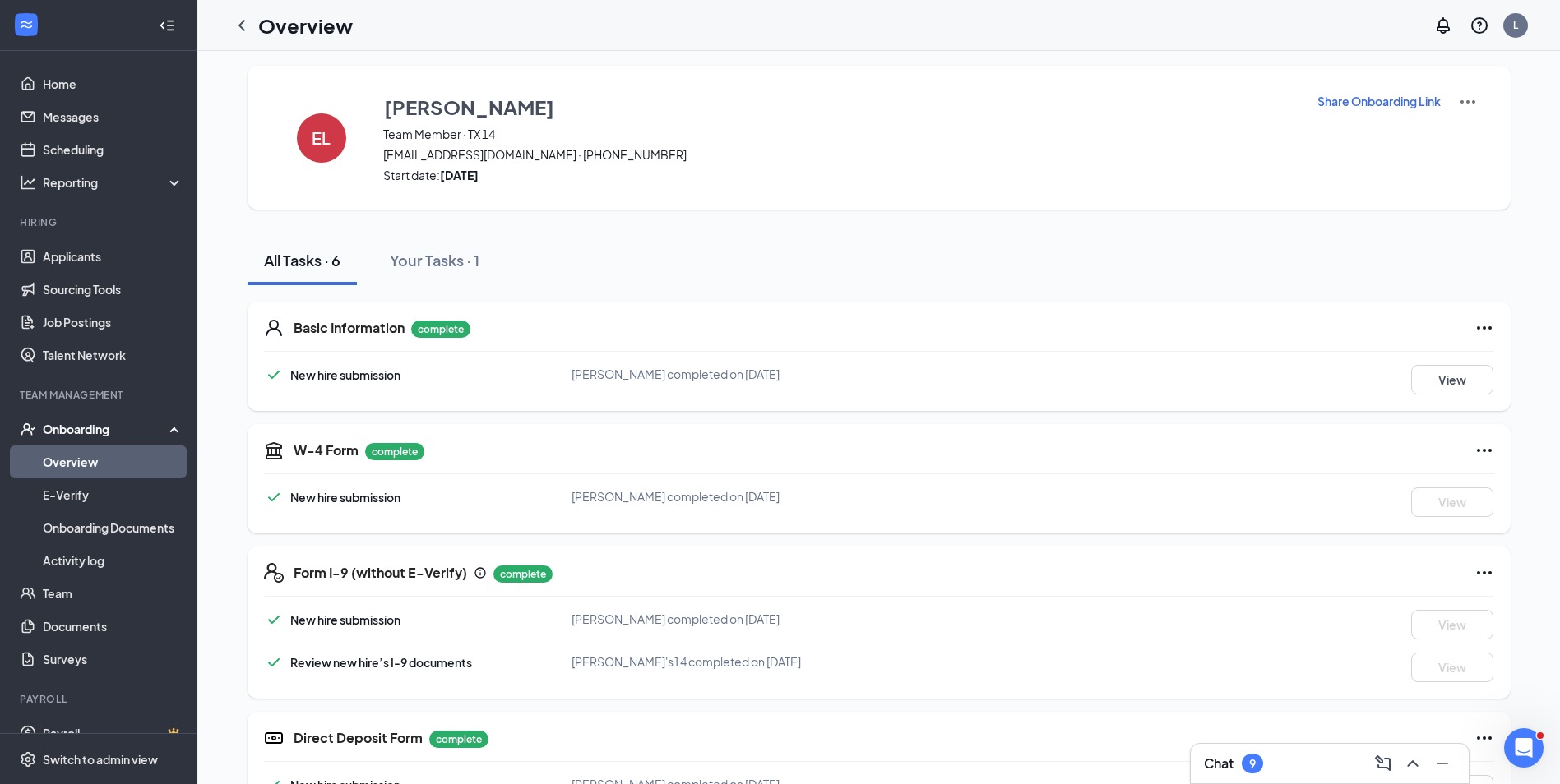
scroll to position [0, 0]
